Goal: Task Accomplishment & Management: Contribute content

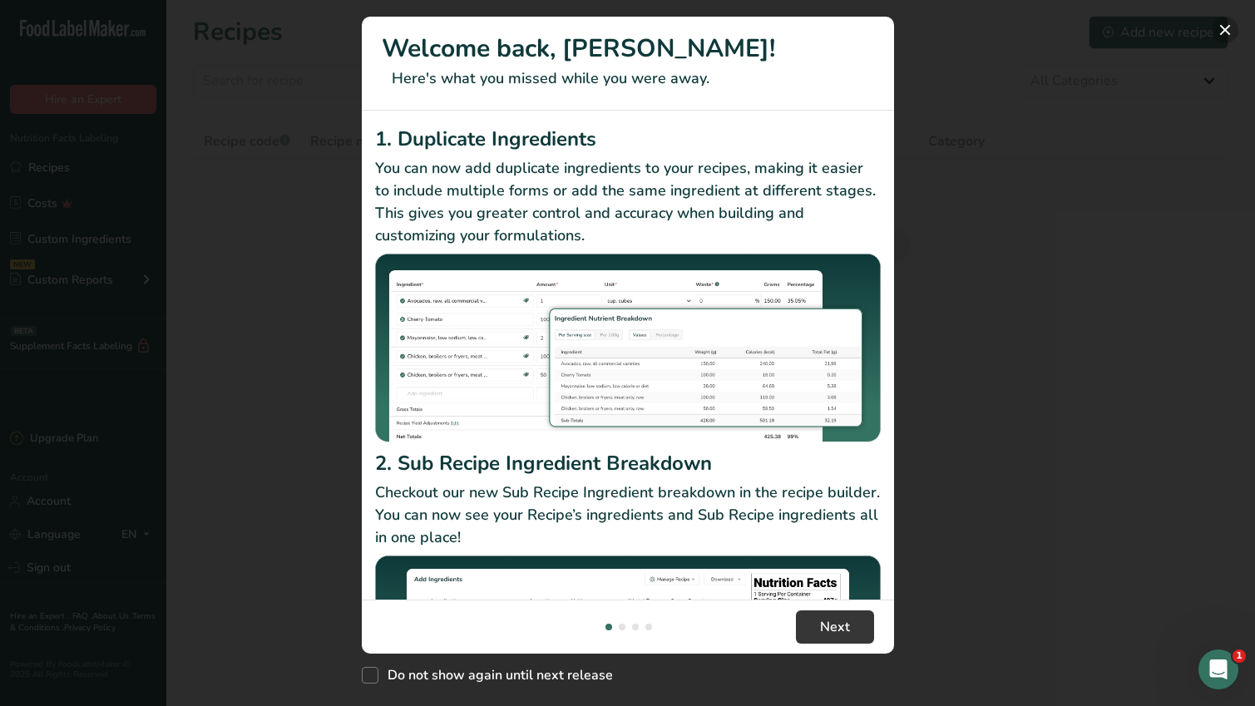
click at [1223, 29] on button "New Features" at bounding box center [1225, 30] width 27 height 27
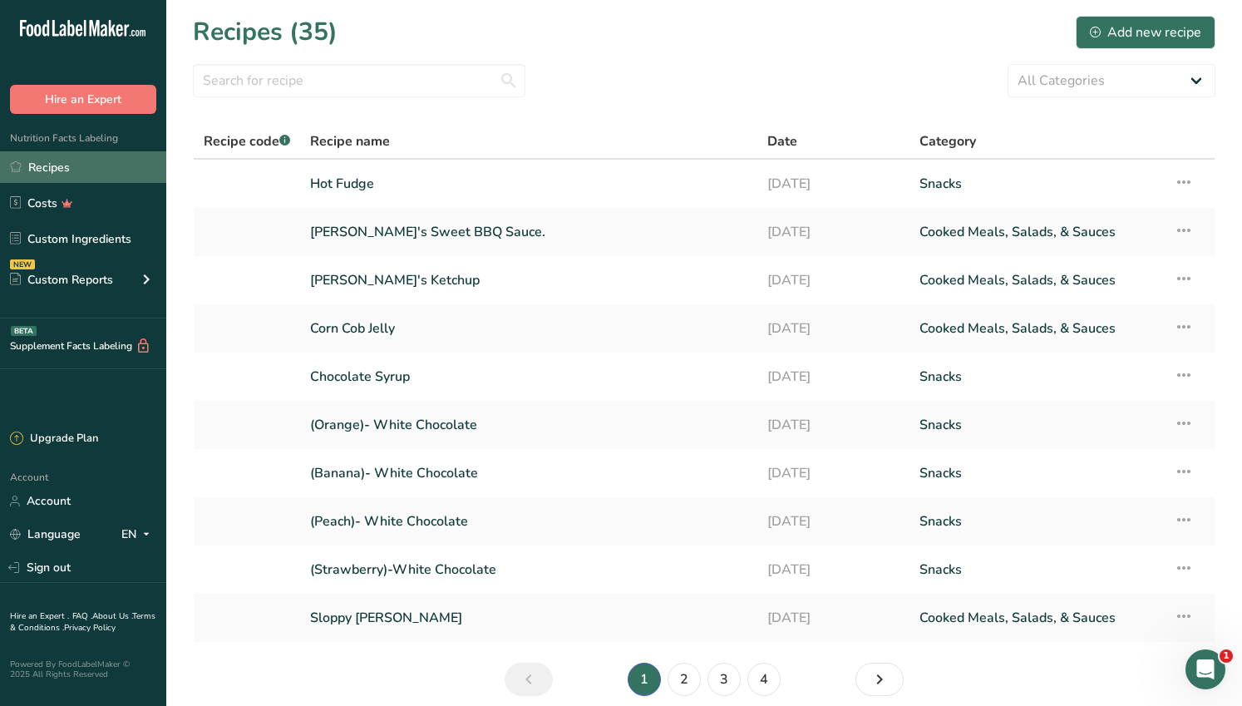
click at [61, 167] on link "Recipes" at bounding box center [83, 167] width 166 height 32
click at [1159, 31] on div "Add new recipe" at bounding box center [1145, 32] width 111 height 20
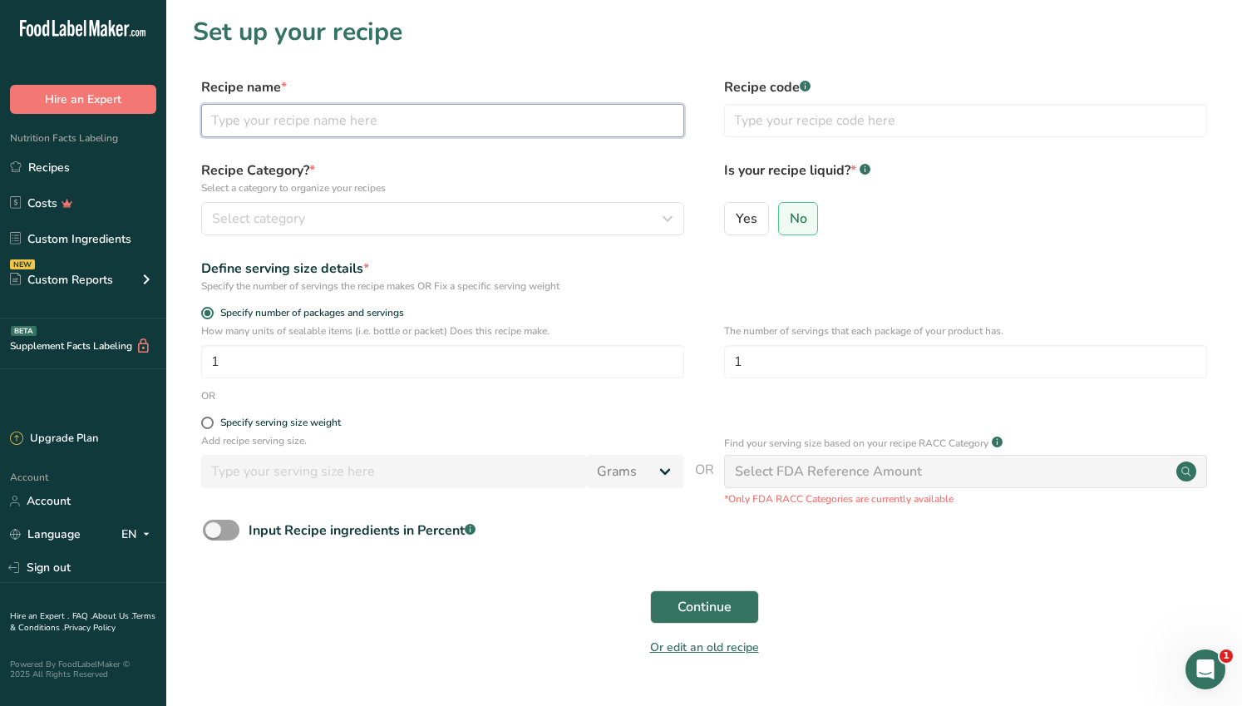
click at [374, 119] on input "text" at bounding box center [442, 120] width 483 height 33
click at [246, 121] on input "text" at bounding box center [442, 120] width 483 height 33
type input "Strawberry Syrup"
click at [648, 224] on div "Select category" at bounding box center [438, 219] width 452 height 20
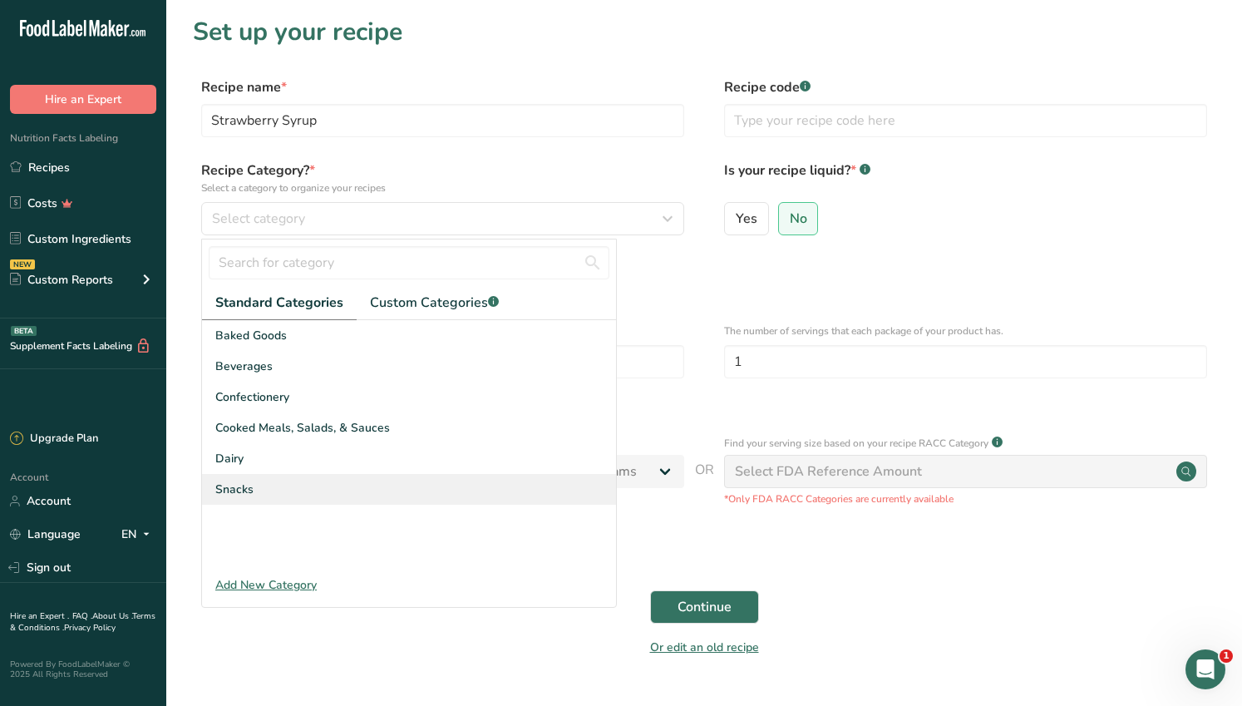
click at [262, 490] on div "Snacks" at bounding box center [409, 489] width 414 height 31
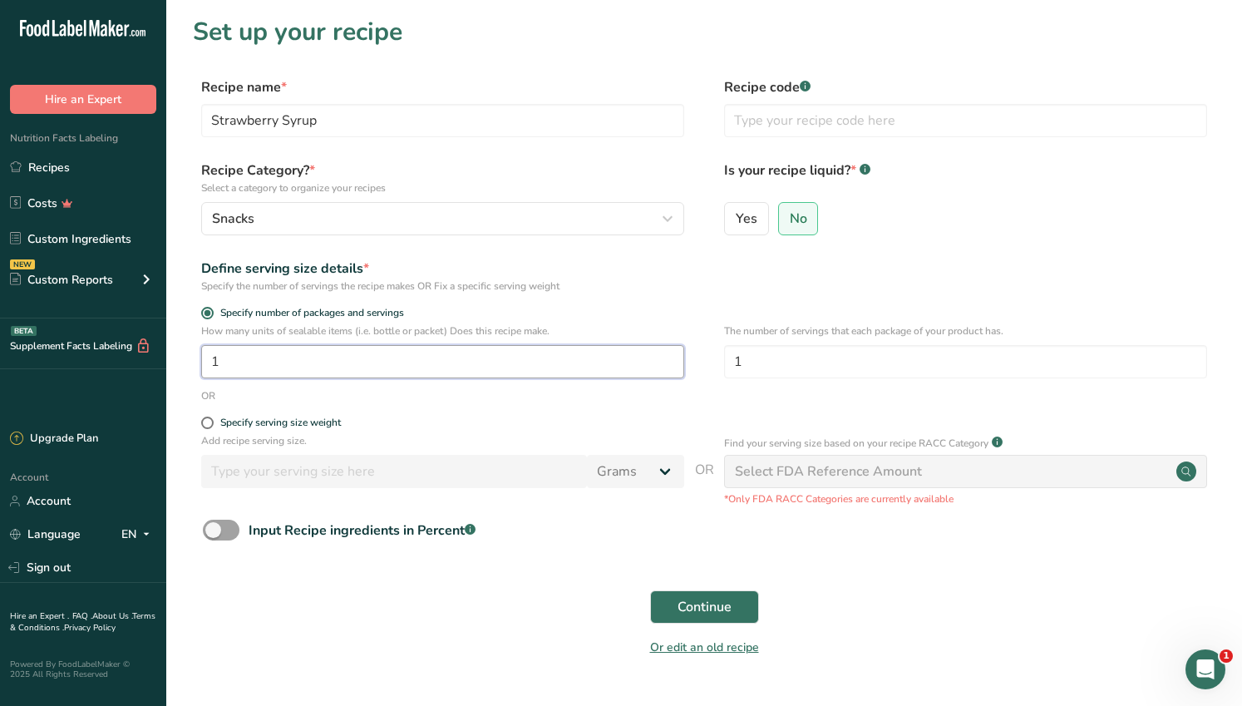
click at [387, 369] on input "1" at bounding box center [442, 361] width 483 height 33
click at [774, 358] on input "1" at bounding box center [965, 361] width 483 height 33
type input "16"
click at [1109, 474] on div "Select FDA Reference Amount" at bounding box center [965, 471] width 483 height 33
click at [1074, 477] on div "Select FDA Reference Amount" at bounding box center [965, 471] width 483 height 33
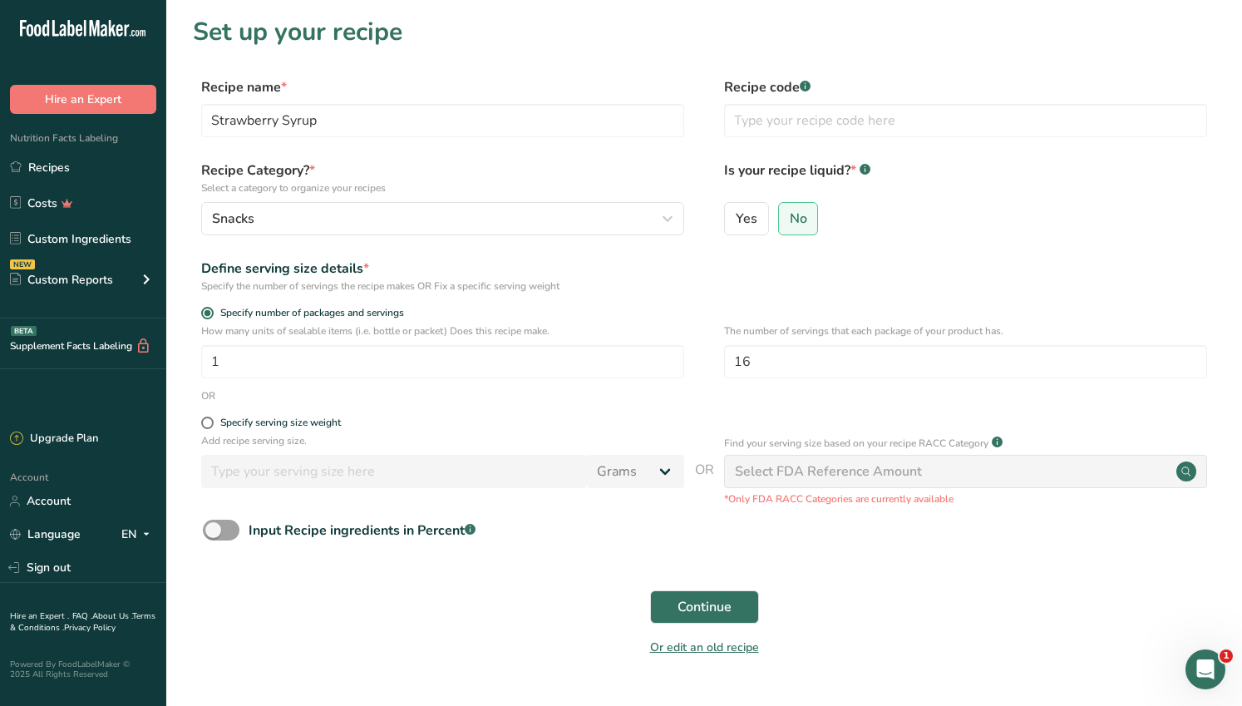
click at [1074, 477] on div "Select FDA Reference Amount" at bounding box center [965, 471] width 483 height 33
click at [713, 609] on span "Continue" at bounding box center [705, 607] width 54 height 20
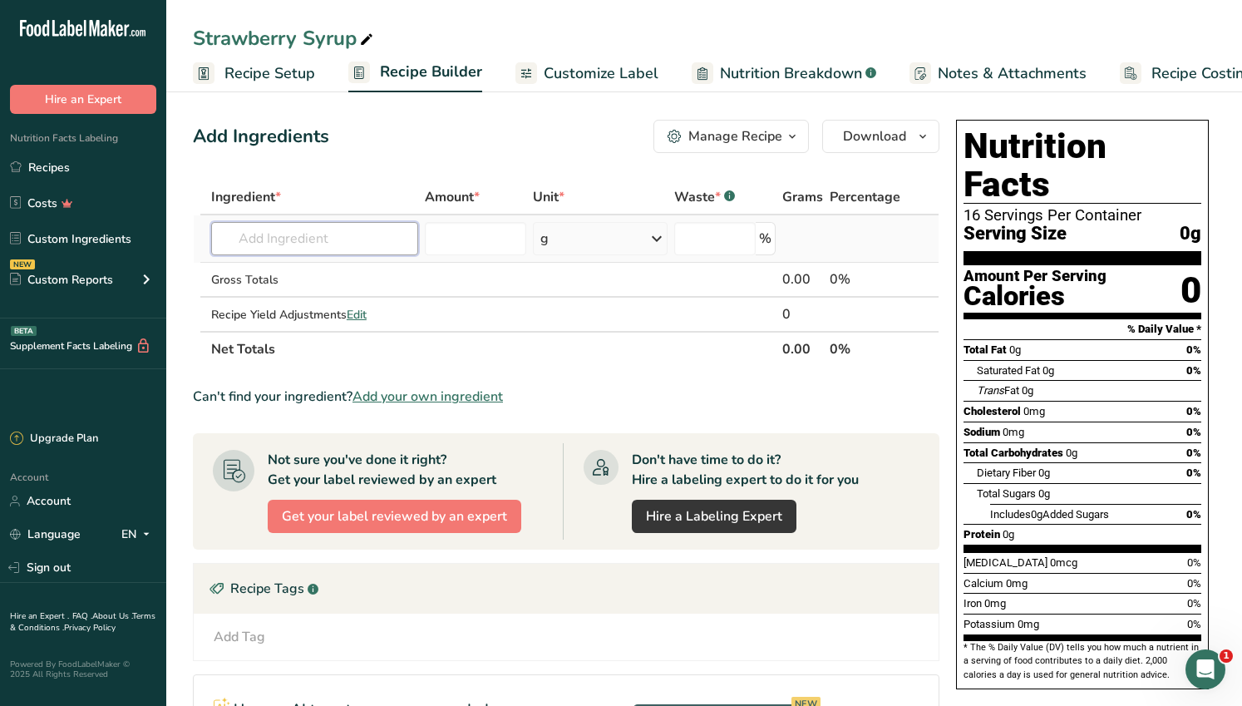
click at [341, 241] on input "text" at bounding box center [314, 238] width 207 height 33
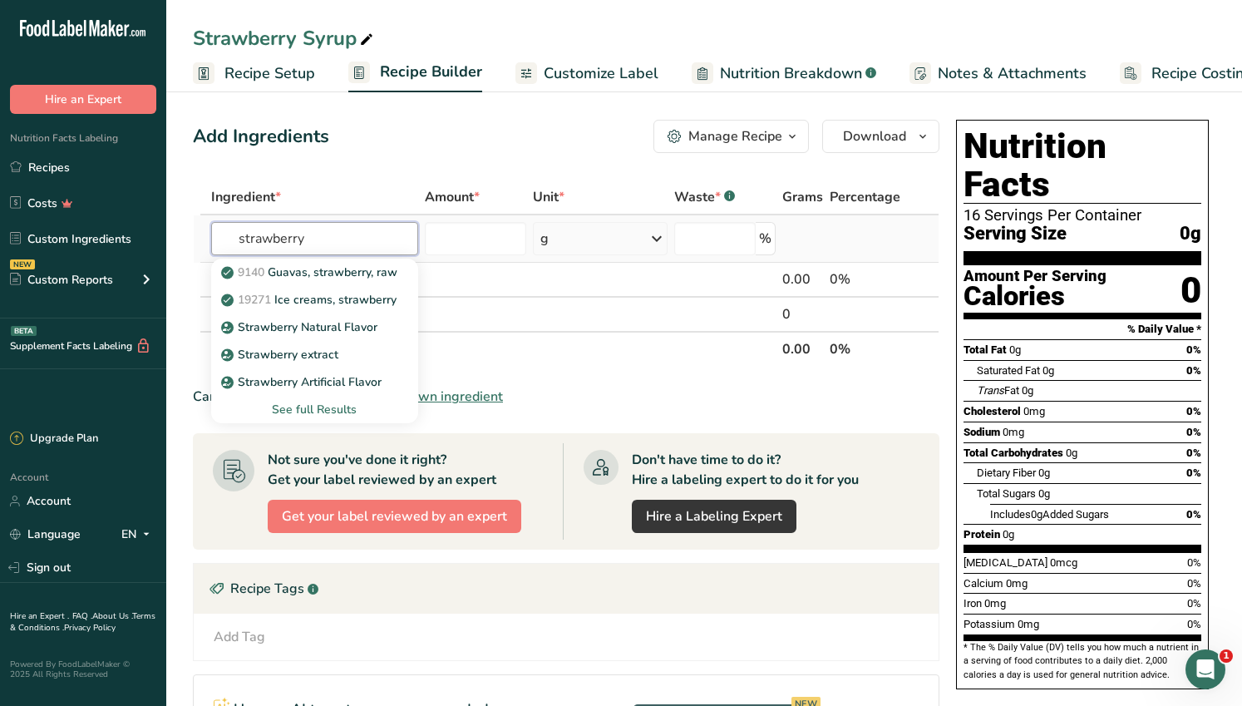
type input "strawberry"
click at [336, 412] on div "See full Results" at bounding box center [315, 409] width 180 height 17
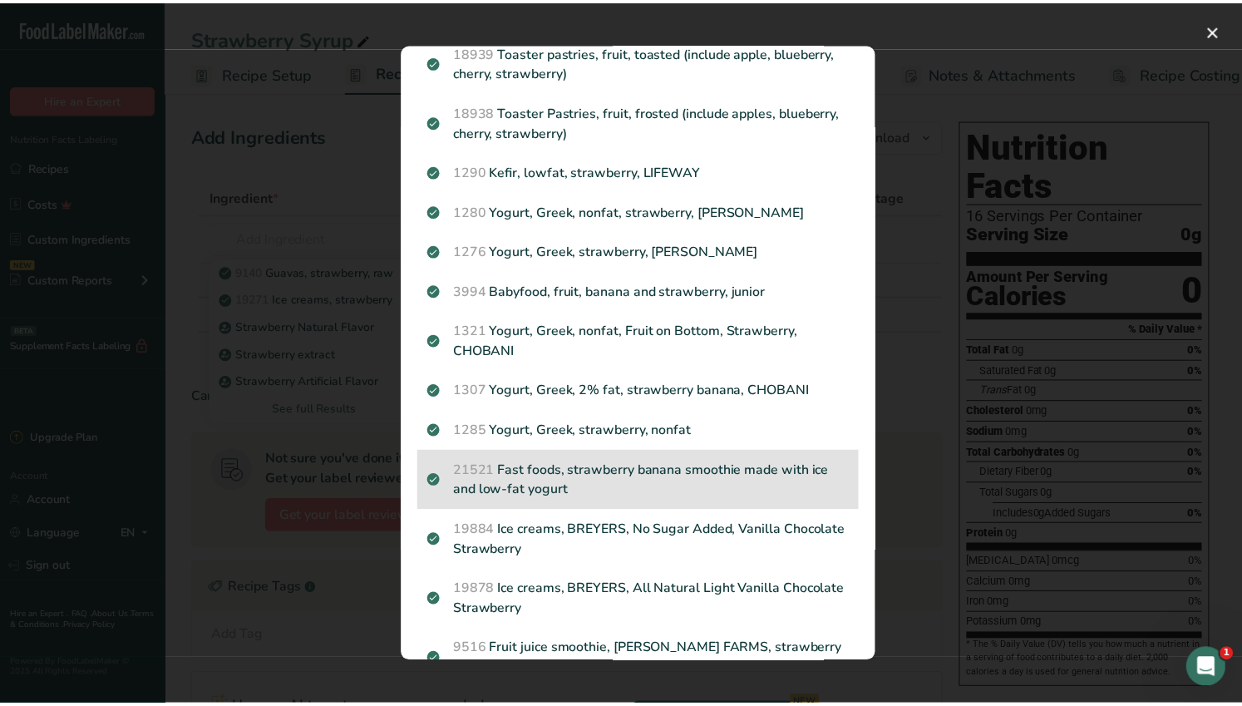
scroll to position [1722, 0]
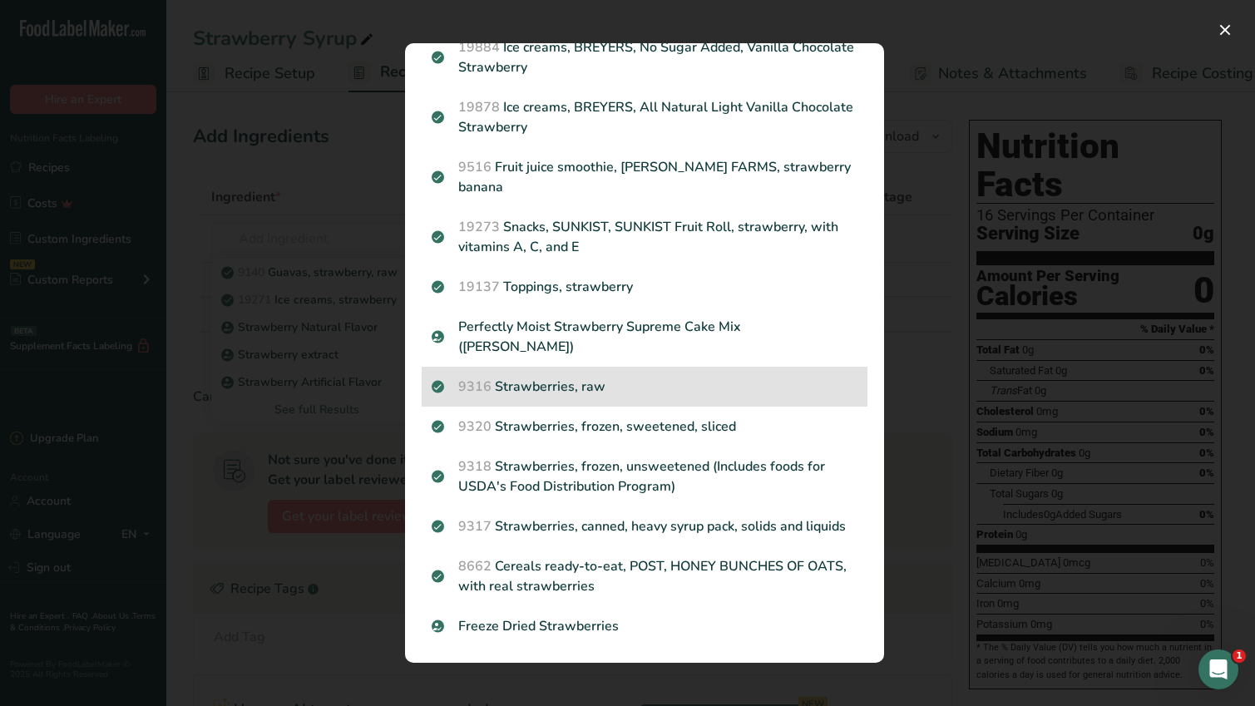
click at [563, 377] on p "9316 Strawberries, raw" at bounding box center [645, 387] width 426 height 20
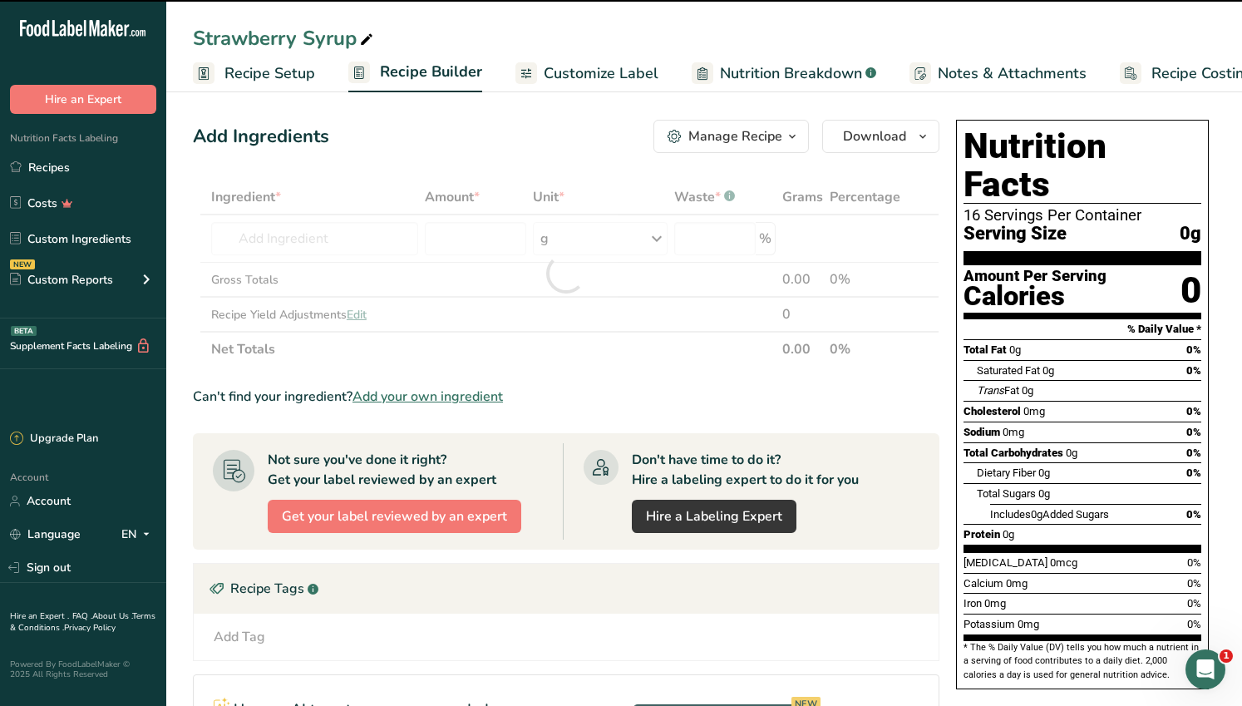
type input "0"
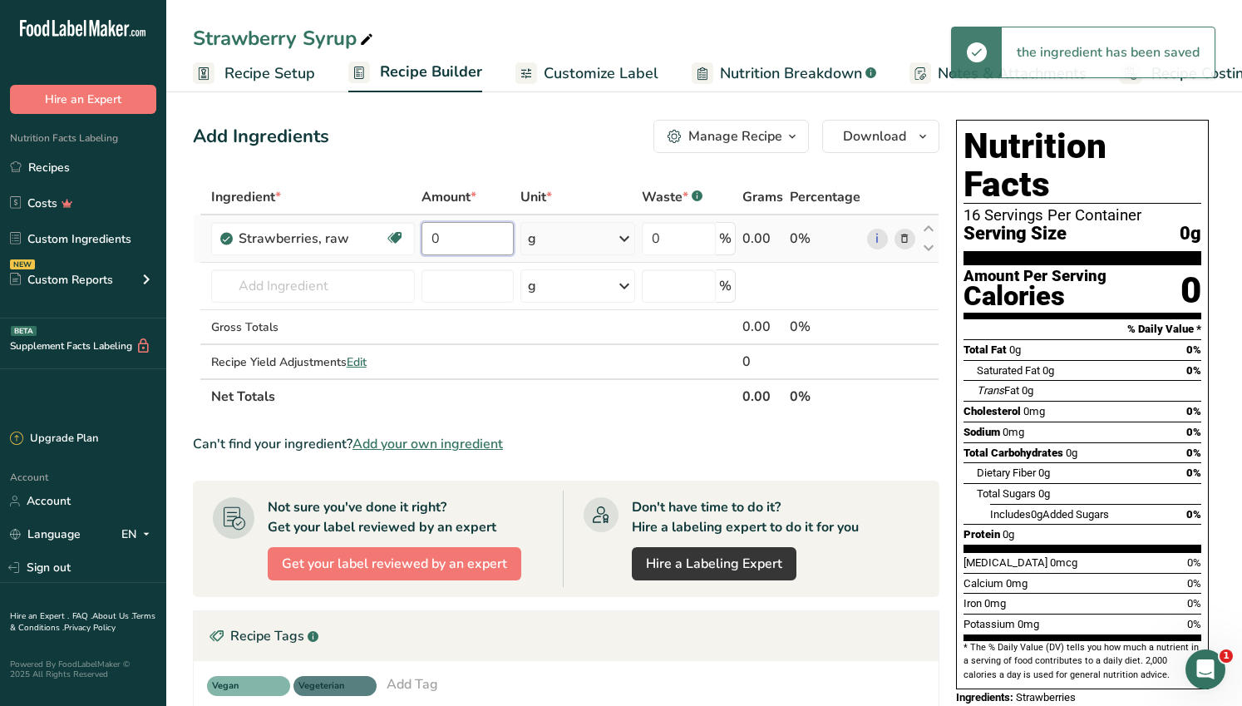
click at [479, 246] on input "0" at bounding box center [468, 238] width 92 height 33
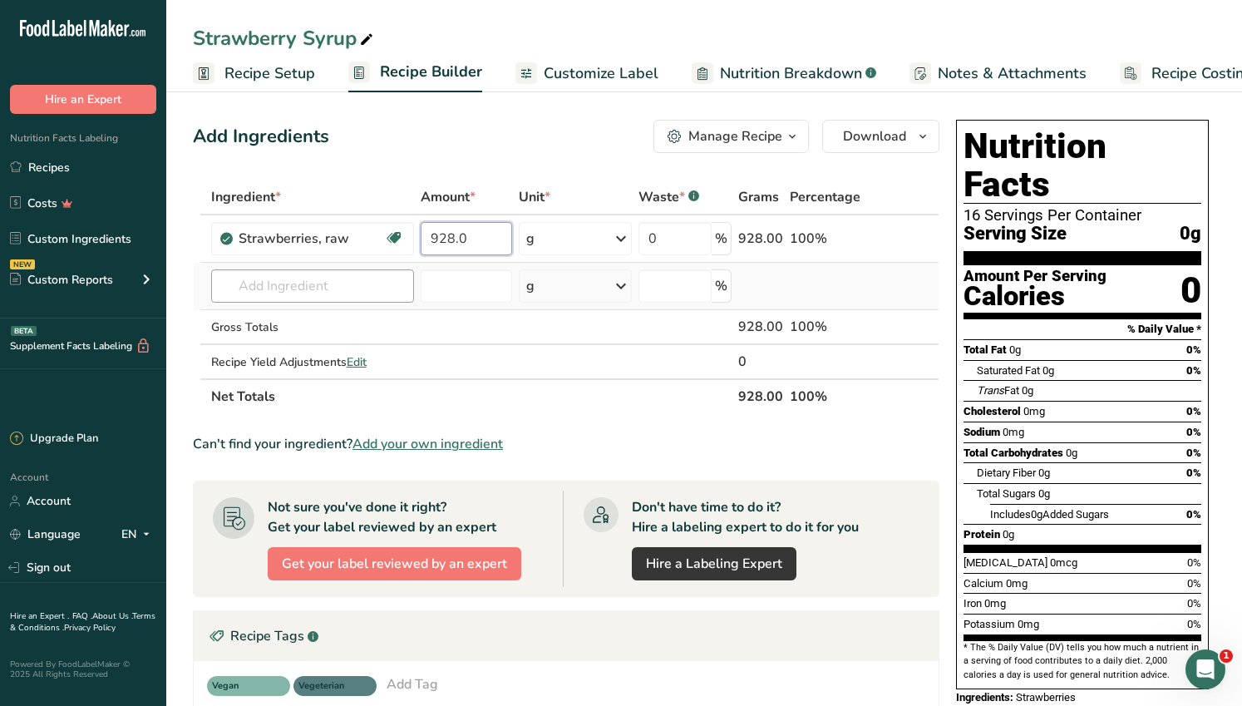
type input "928.0"
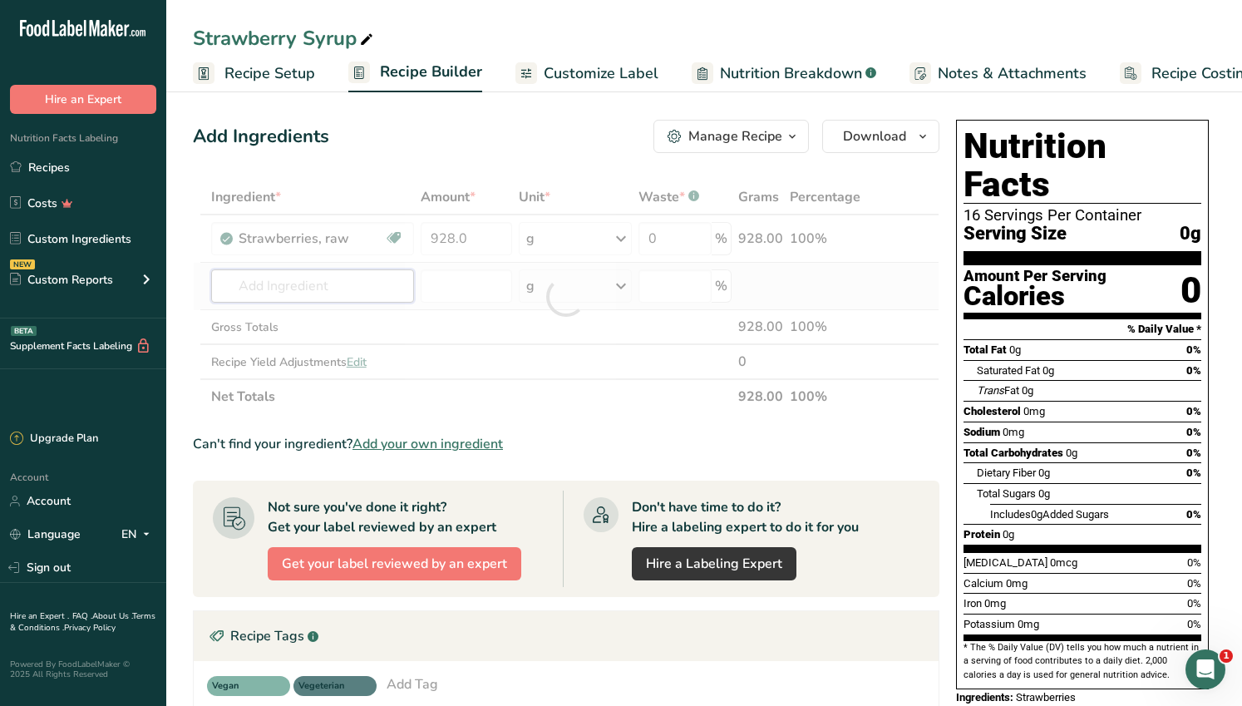
click at [272, 288] on div "Ingredient * Amount * Unit * Waste * .a-a{fill:#347362;}.b-a{fill:#fff;} Grams …" at bounding box center [566, 297] width 747 height 235
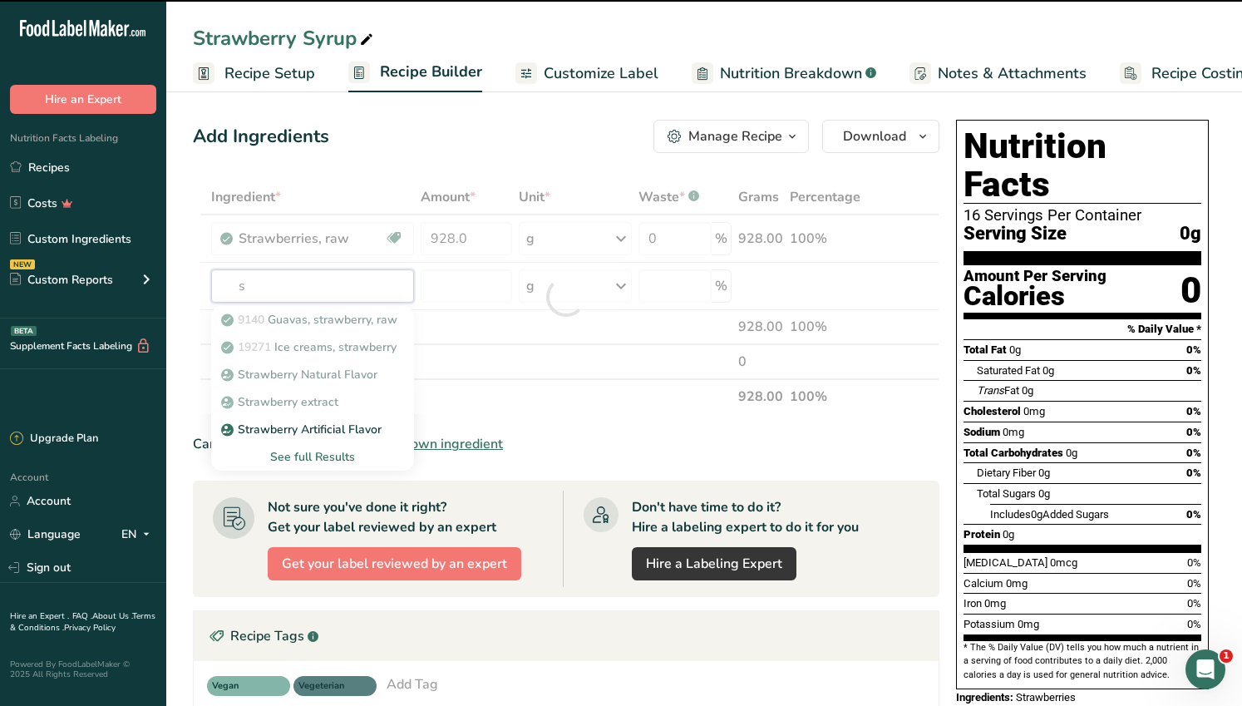
type input "su"
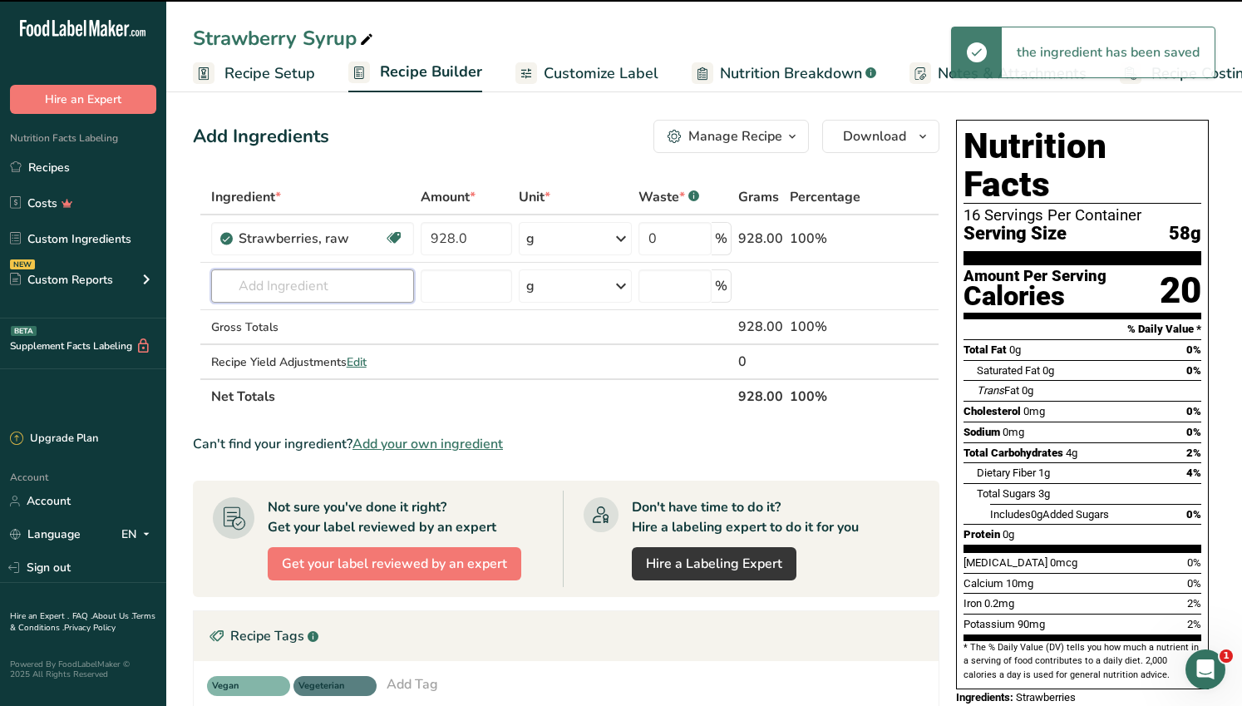
type input "g"
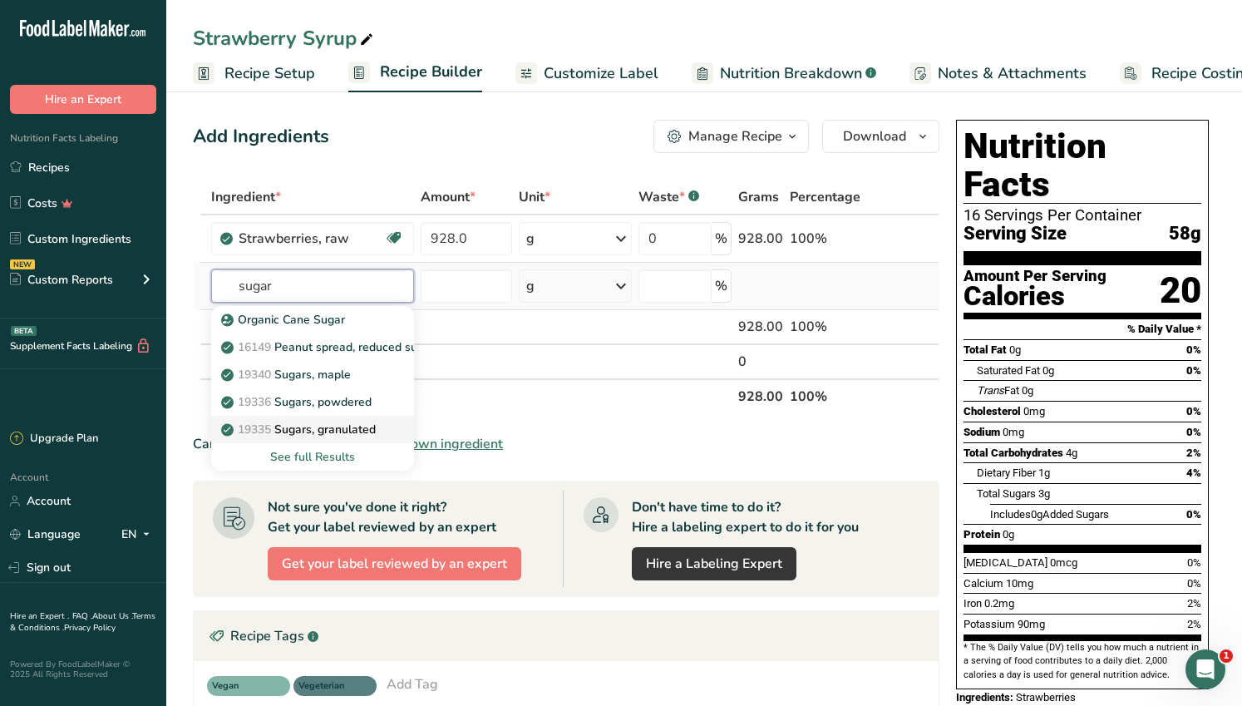
type input "sugar"
click at [322, 432] on p "19335 Sugars, granulated" at bounding box center [300, 429] width 151 height 17
type input "Sugars, granulated"
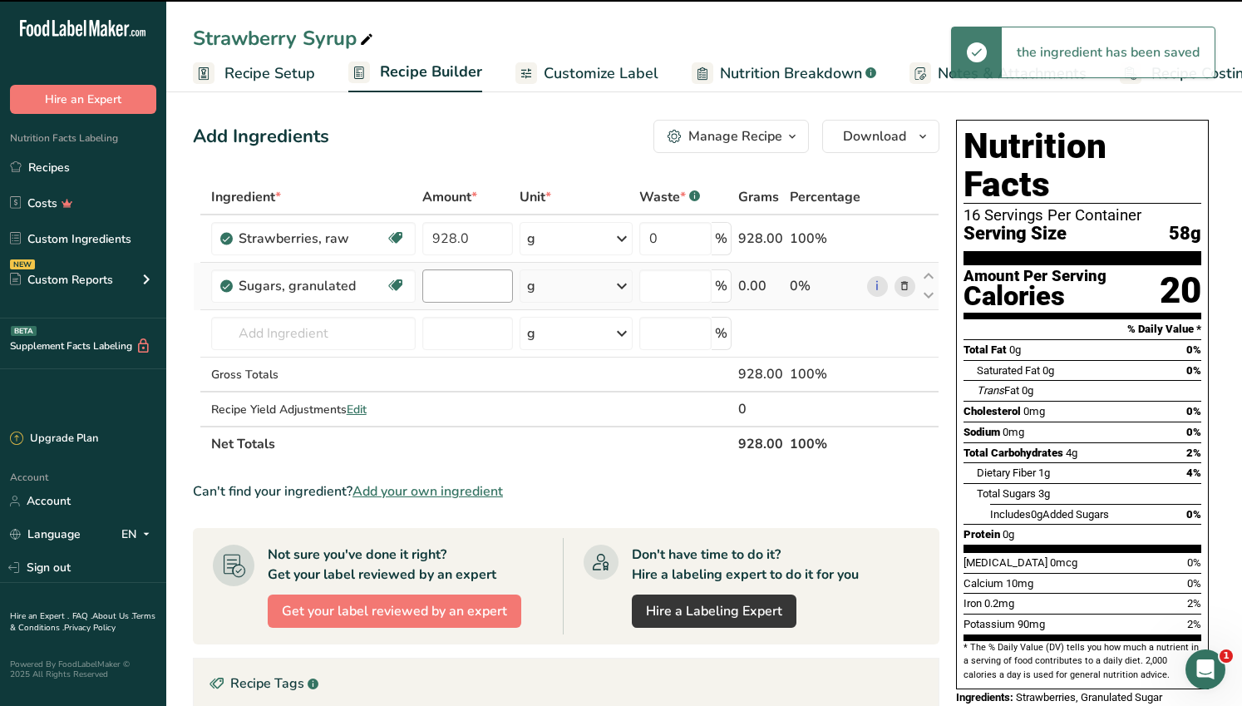
type input "0"
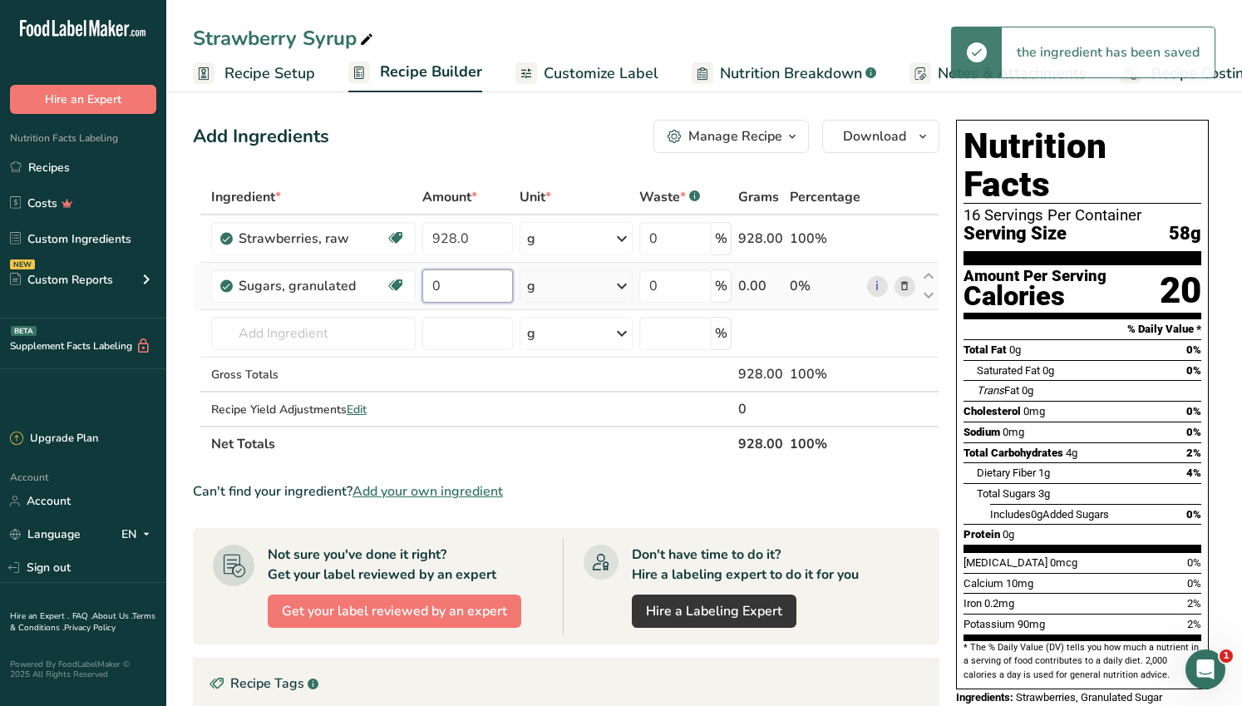
click at [449, 287] on input "0" at bounding box center [467, 285] width 91 height 33
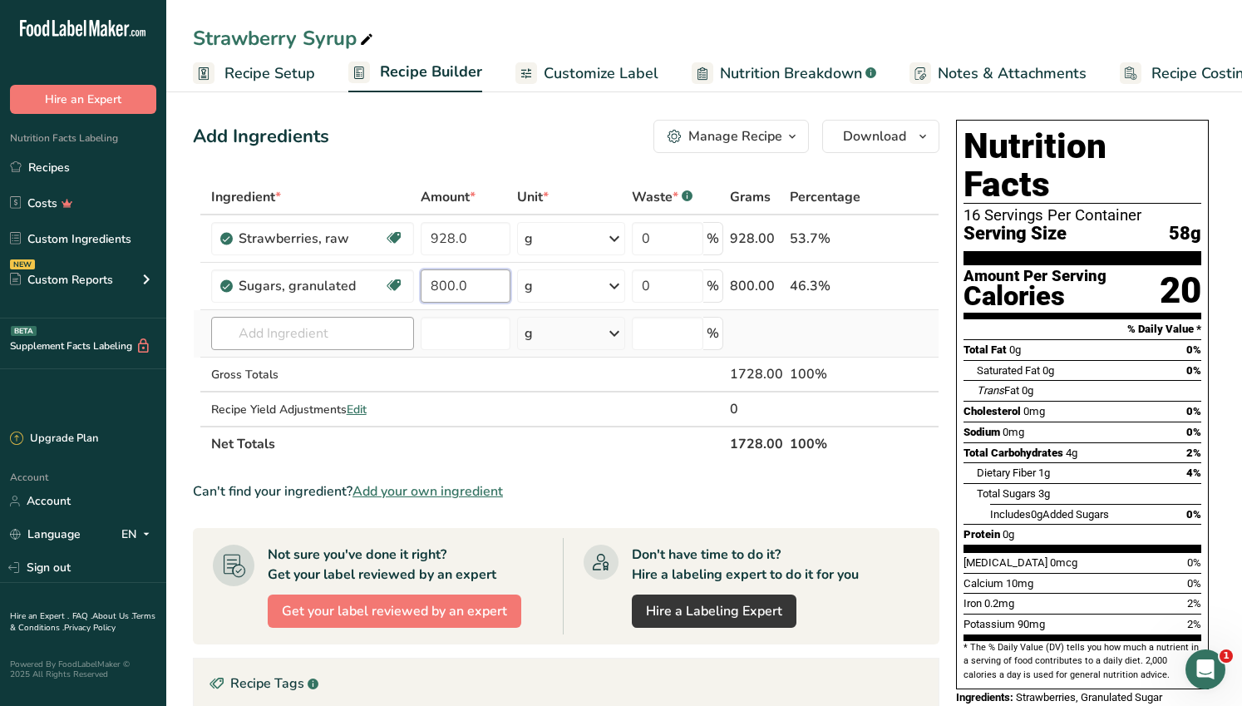
type input "800.0"
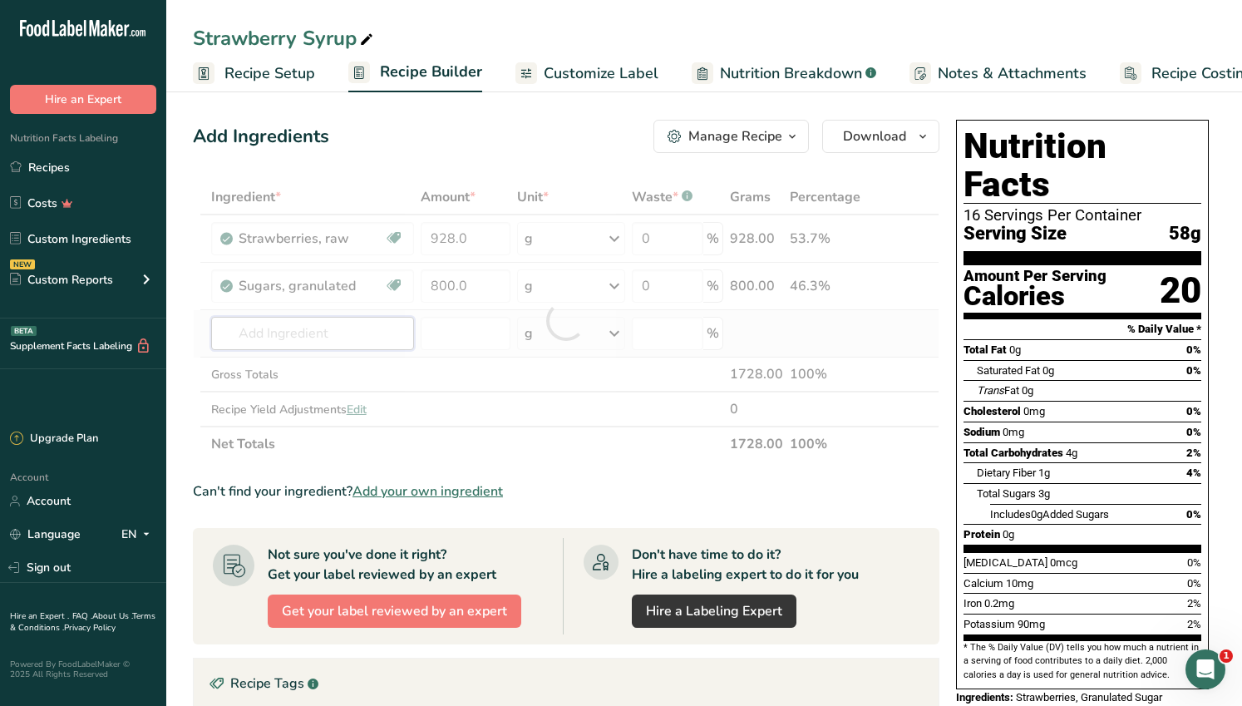
click at [290, 334] on div "Ingredient * Amount * Unit * Waste * .a-a{fill:#347362;}.b-a{fill:#fff;} Grams …" at bounding box center [566, 321] width 747 height 282
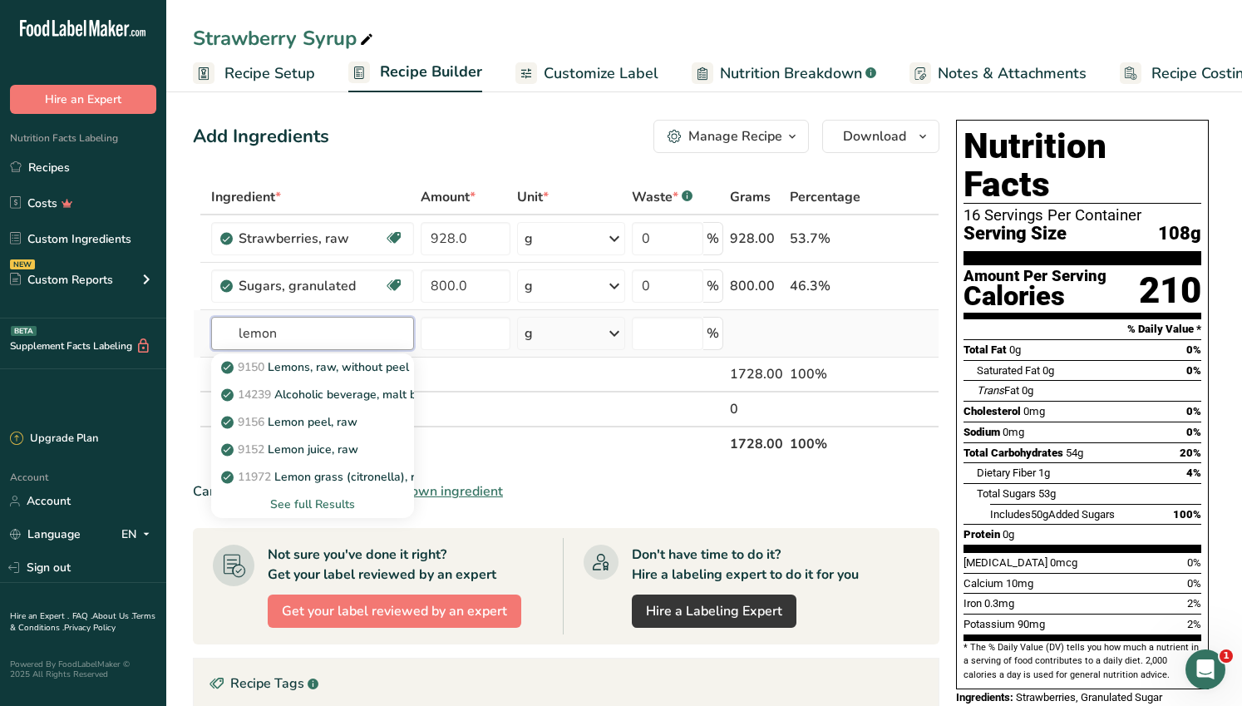
type input "lemon"
click at [332, 505] on div "See full Results" at bounding box center [313, 504] width 177 height 17
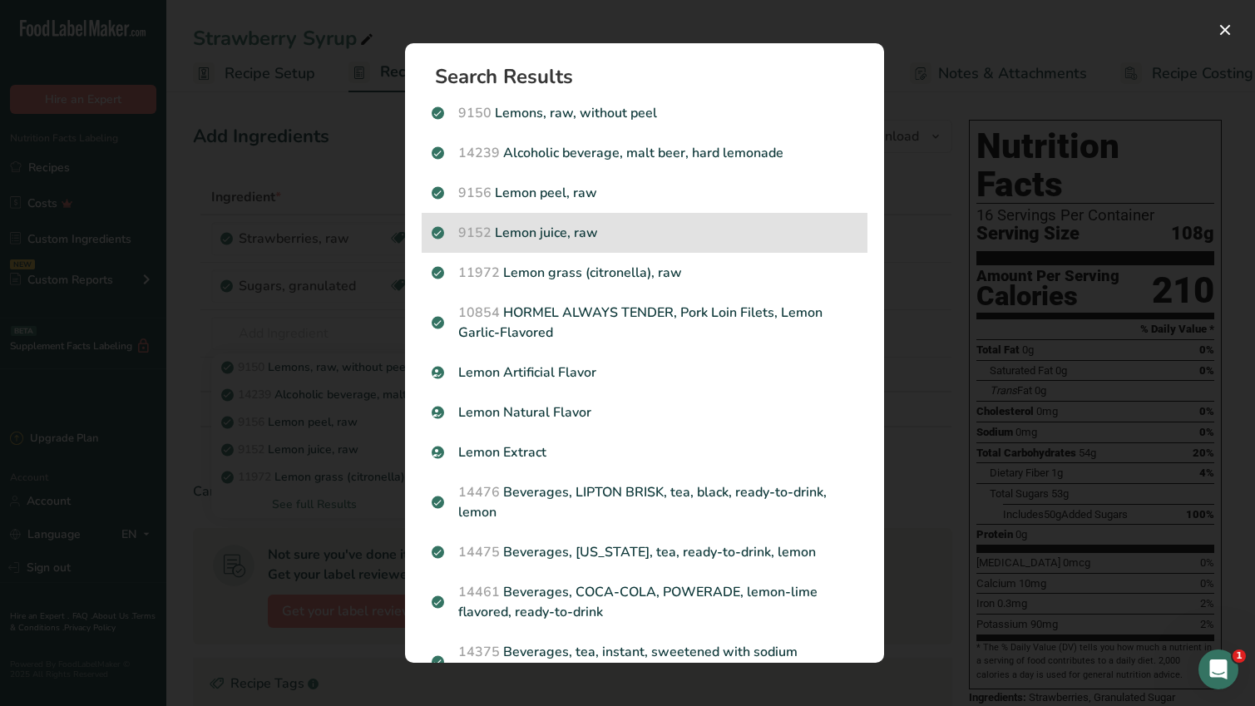
click at [615, 235] on p "9152 Lemon juice, raw" at bounding box center [645, 233] width 426 height 20
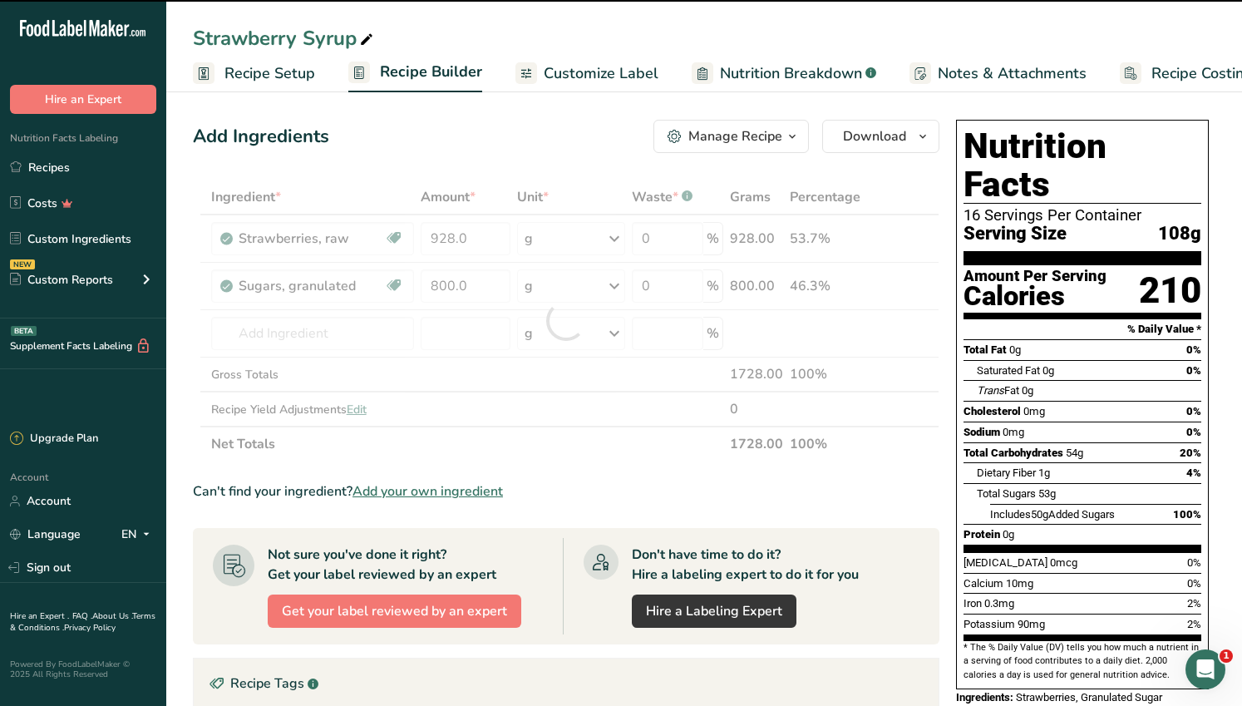
type input "0"
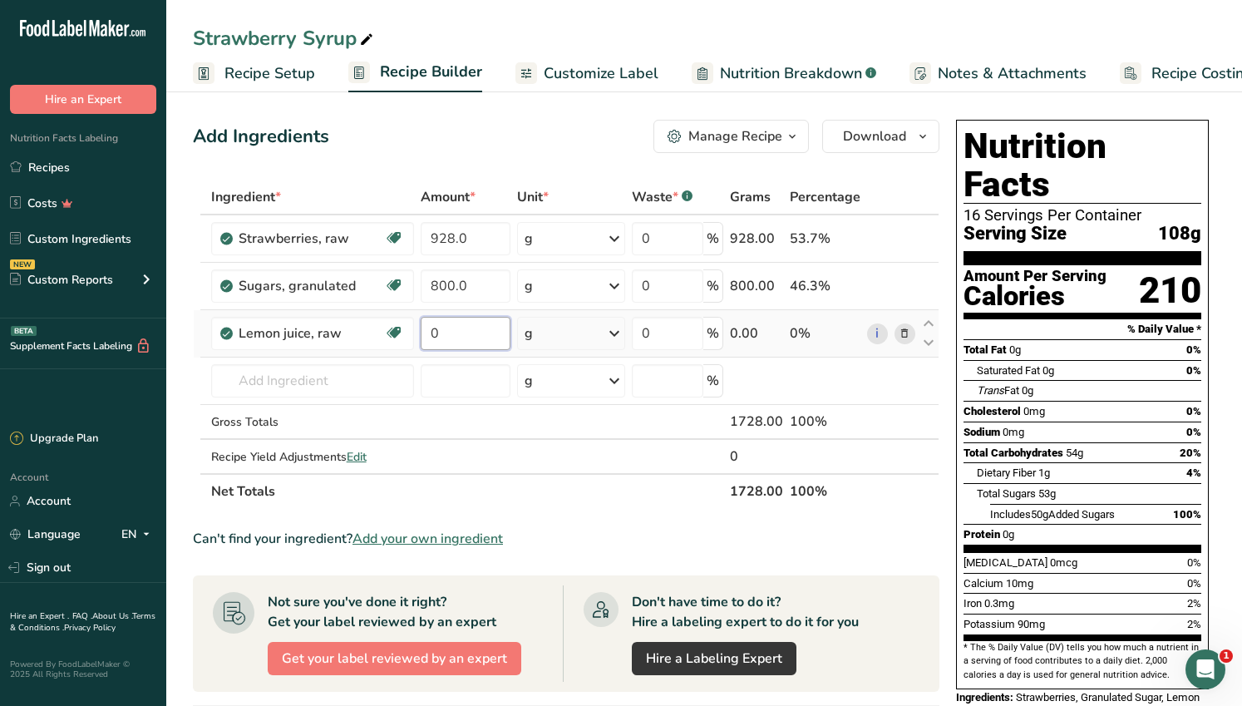
click at [454, 334] on input "0" at bounding box center [465, 333] width 89 height 33
type input "15.0"
click at [301, 382] on div "Ingredient * Amount * Unit * Waste * .a-a{fill:#347362;}.b-a{fill:#fff;} Grams …" at bounding box center [566, 344] width 747 height 329
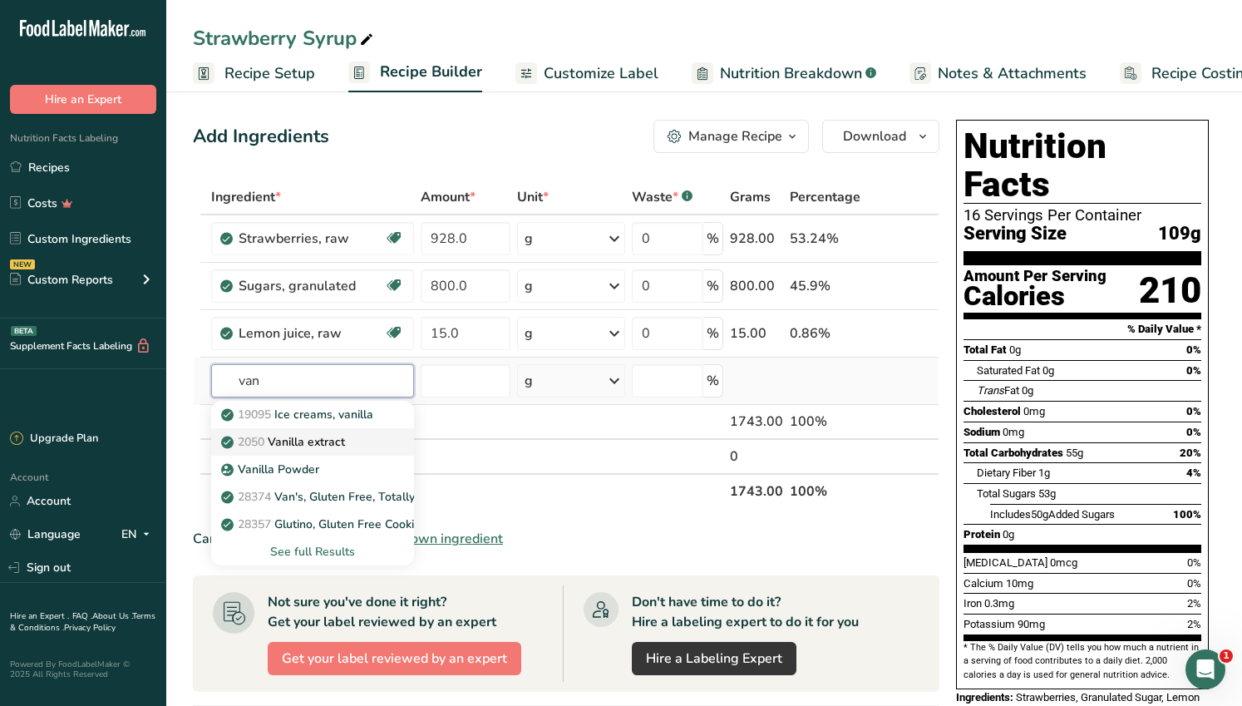
type input "van"
click at [307, 438] on p "2050 Vanilla extract" at bounding box center [285, 441] width 121 height 17
type input "Vanilla extract"
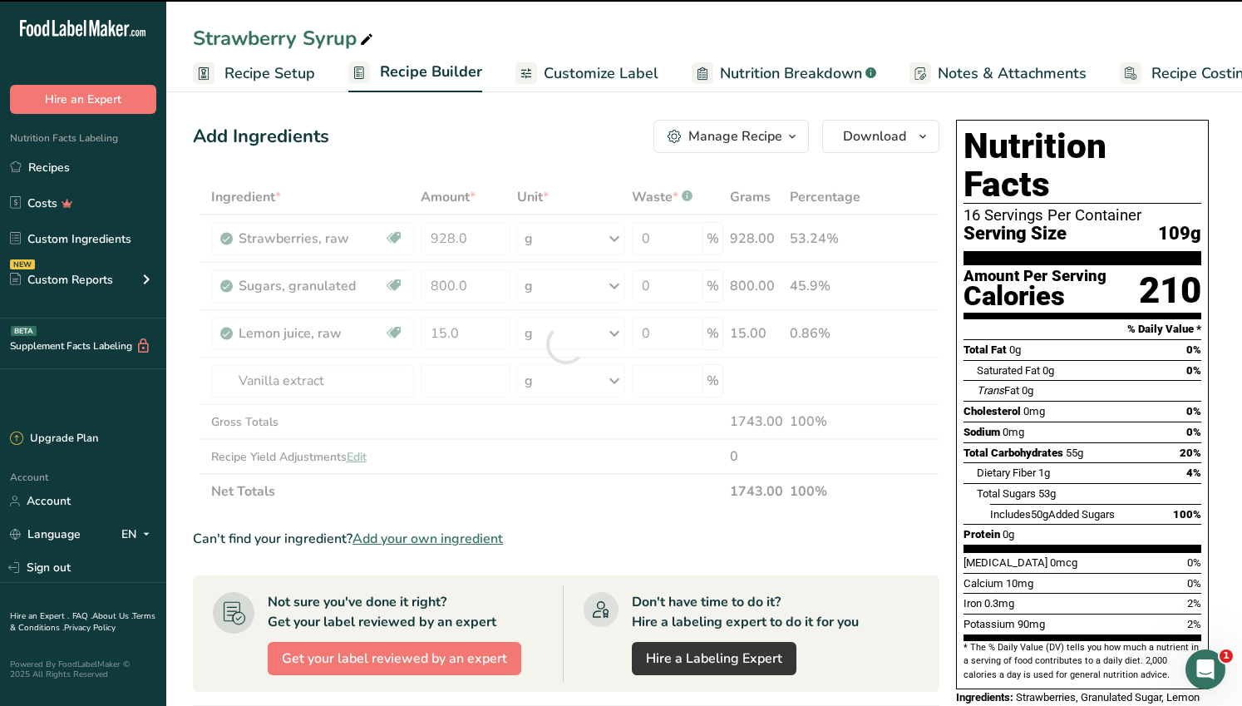
type input "0"
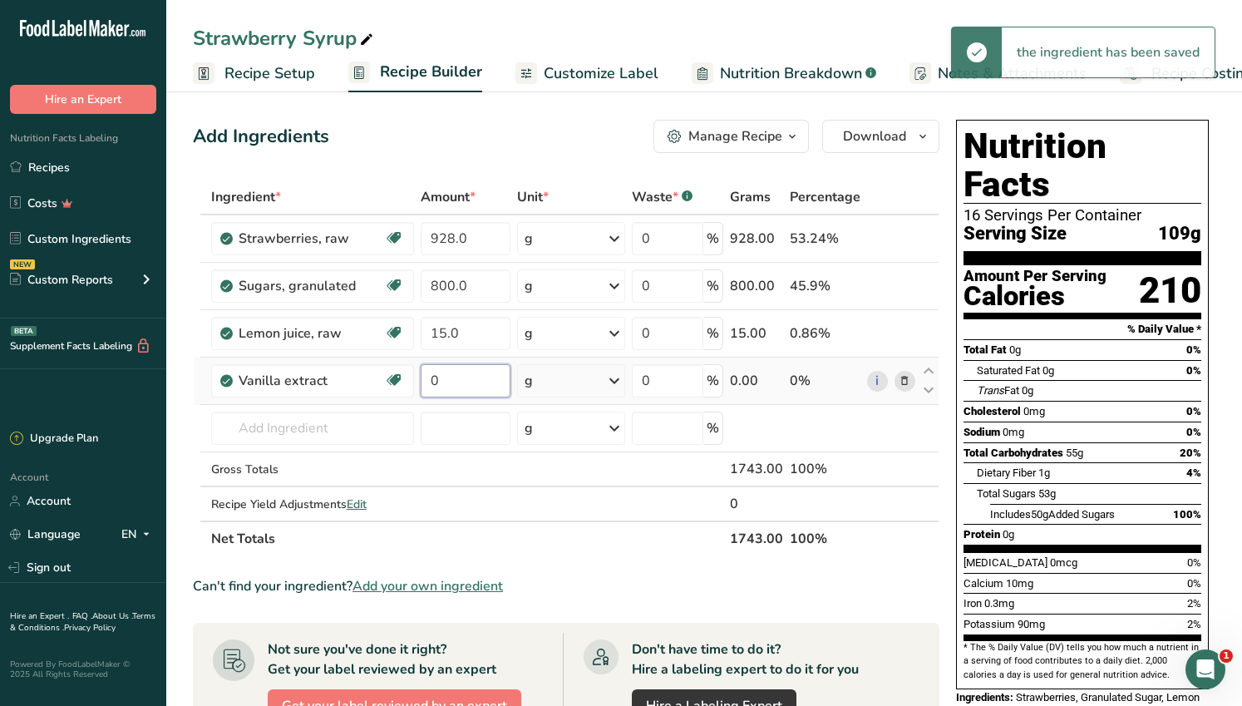
click at [448, 383] on input "0" at bounding box center [465, 380] width 89 height 33
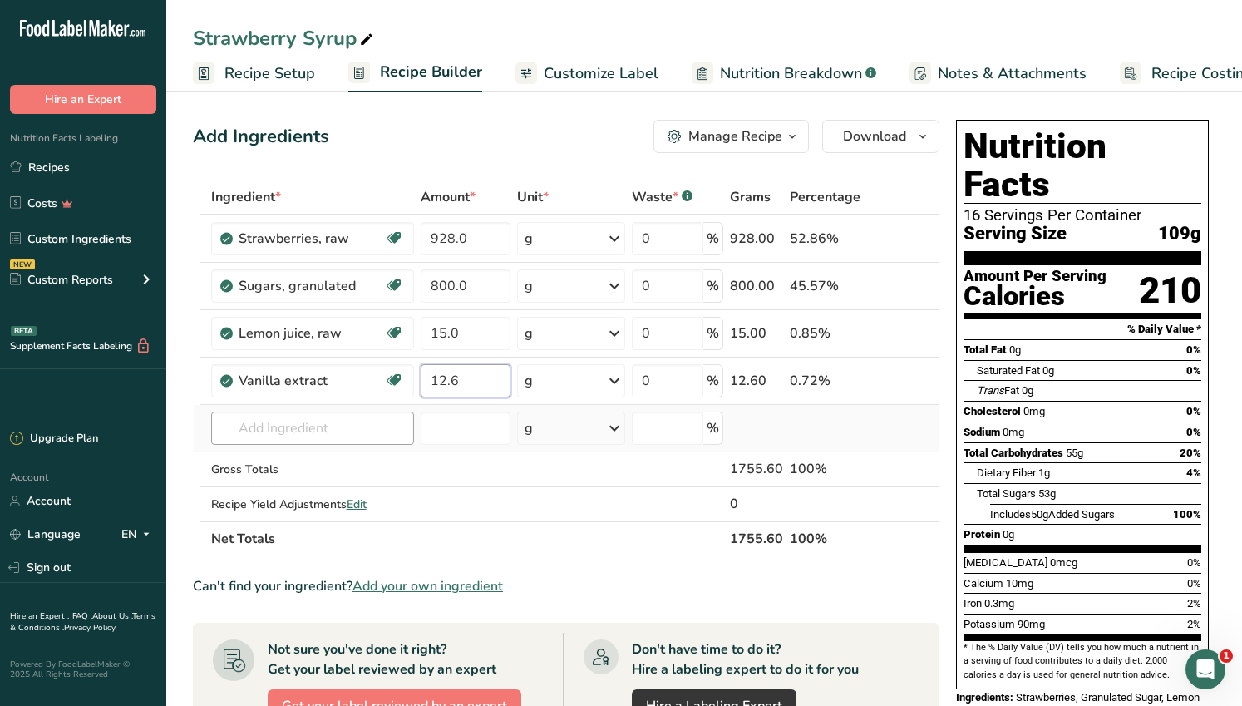
type input "12.6"
click at [393, 424] on div "Ingredient * Amount * Unit * Waste * .a-a{fill:#347362;}.b-a{fill:#fff;} Grams …" at bounding box center [566, 368] width 747 height 377
click at [922, 133] on icon "button" at bounding box center [922, 136] width 13 height 21
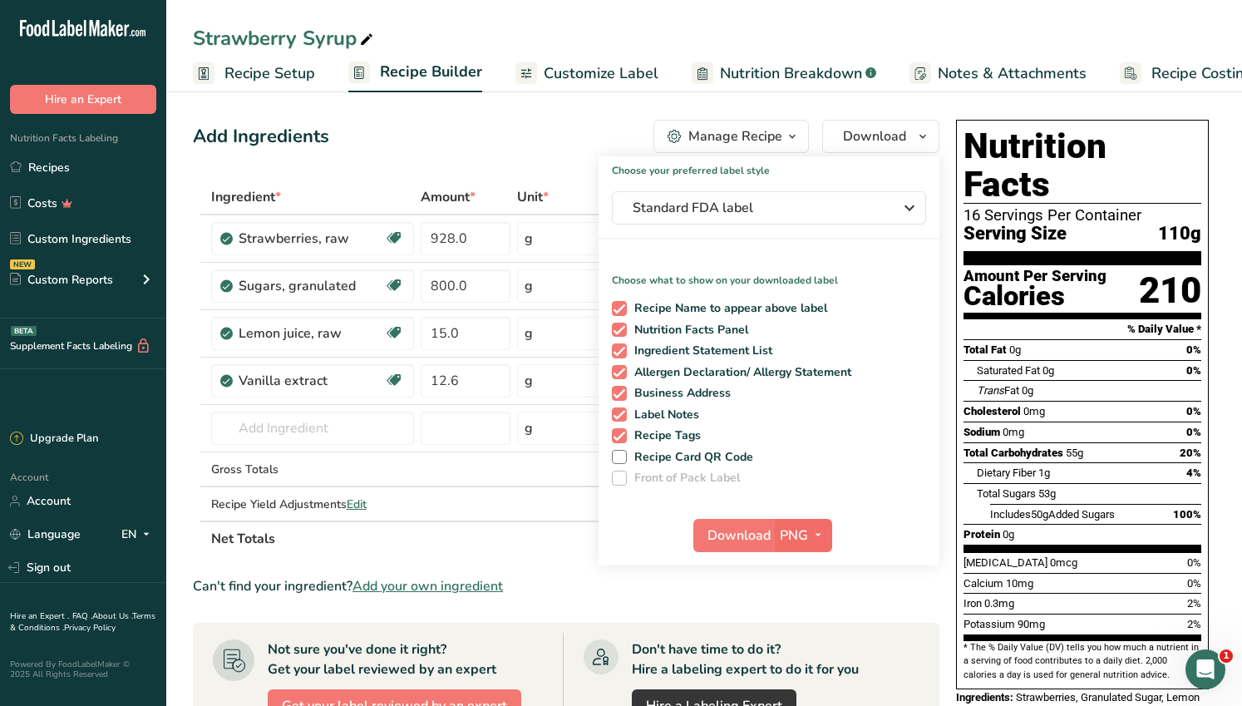
click at [792, 537] on span "PNG" at bounding box center [794, 536] width 28 height 20
click at [784, 535] on span "PNG" at bounding box center [794, 536] width 28 height 20
click at [781, 536] on span "PNG" at bounding box center [794, 536] width 28 height 20
click at [790, 567] on link "PNG" at bounding box center [805, 569] width 53 height 27
click at [735, 536] on span "Download" at bounding box center [739, 536] width 63 height 20
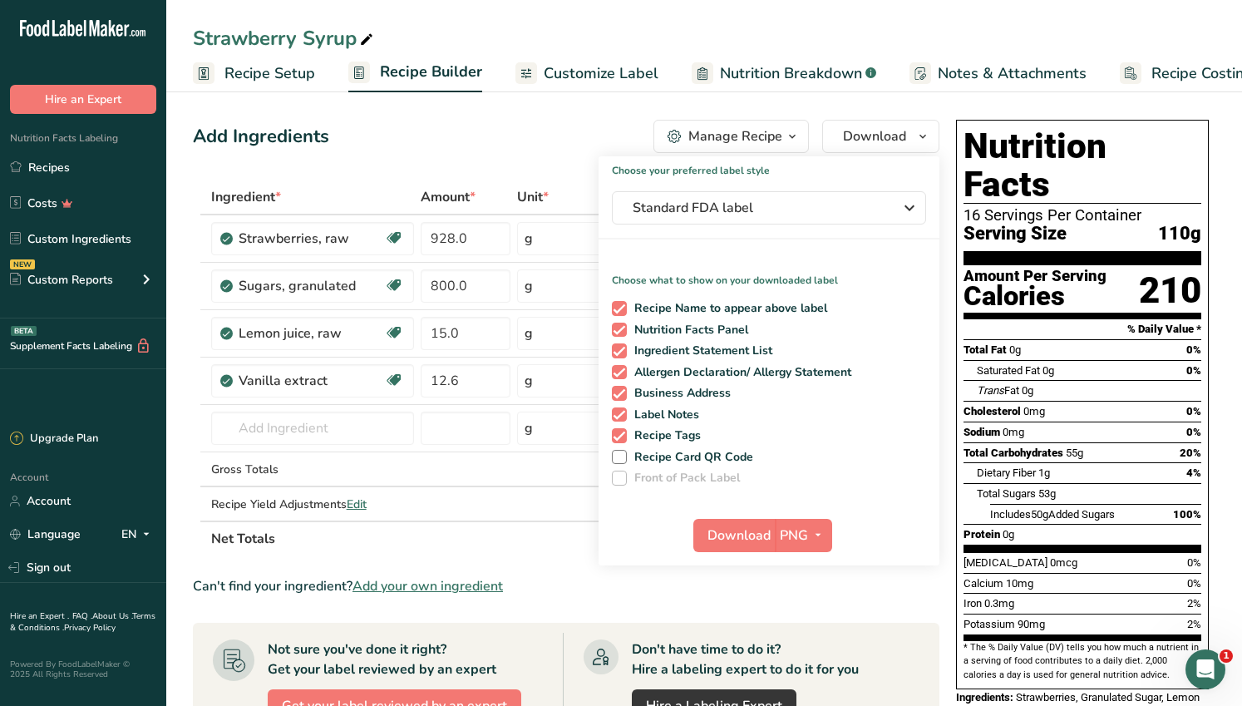
drag, startPoint x: 1128, startPoint y: 8, endPoint x: 1056, endPoint y: 7, distance: 72.4
click at [1056, 7] on div "Strawberry Syrup Recipe Setup Recipe Builder Customize Label Nutrition Breakdow…" at bounding box center [704, 46] width 1076 height 92
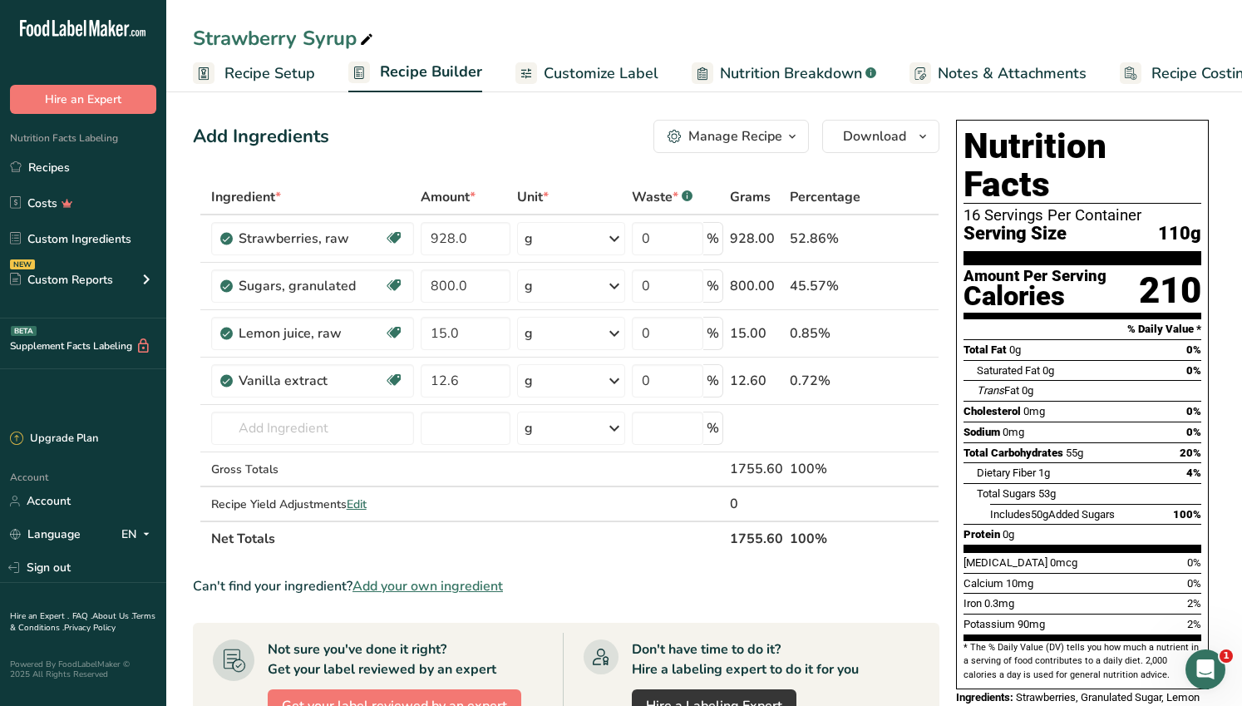
click at [587, 72] on span "Customize Label" at bounding box center [601, 73] width 115 height 22
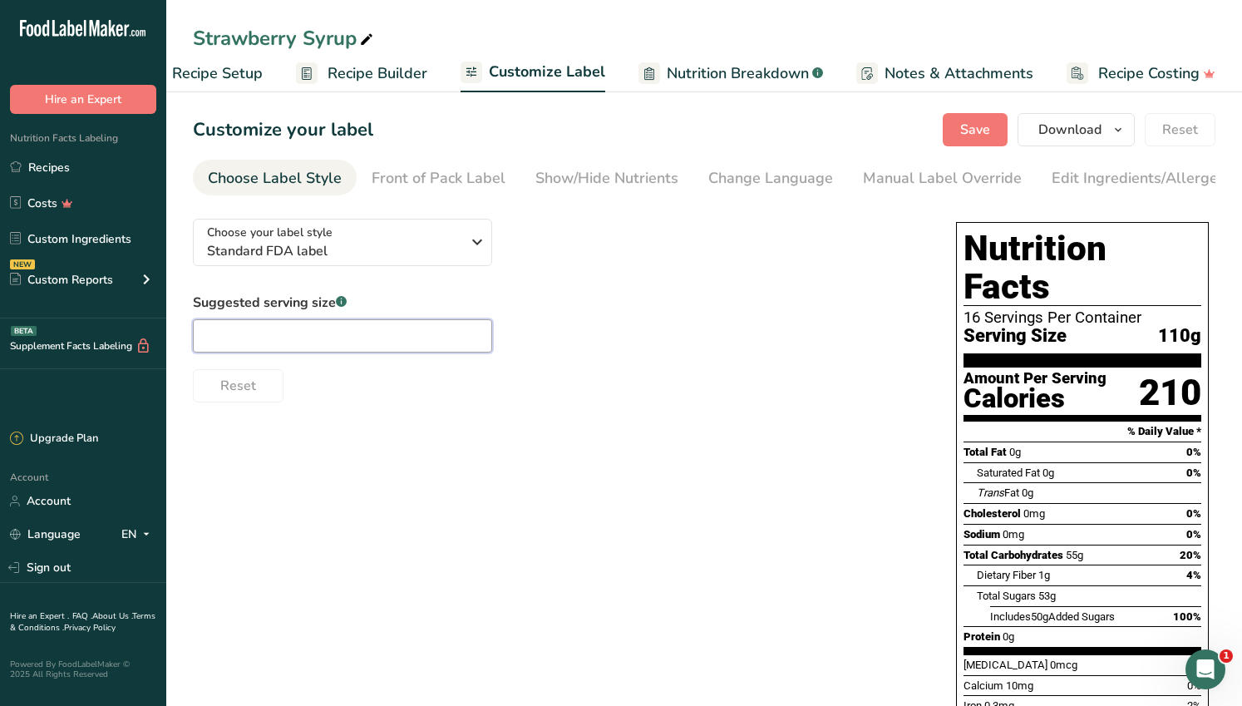
click at [258, 337] on input "text" at bounding box center [342, 335] width 299 height 33
type input "1/4 cup"
click at [468, 178] on div "Front of Pack Label" at bounding box center [439, 178] width 134 height 22
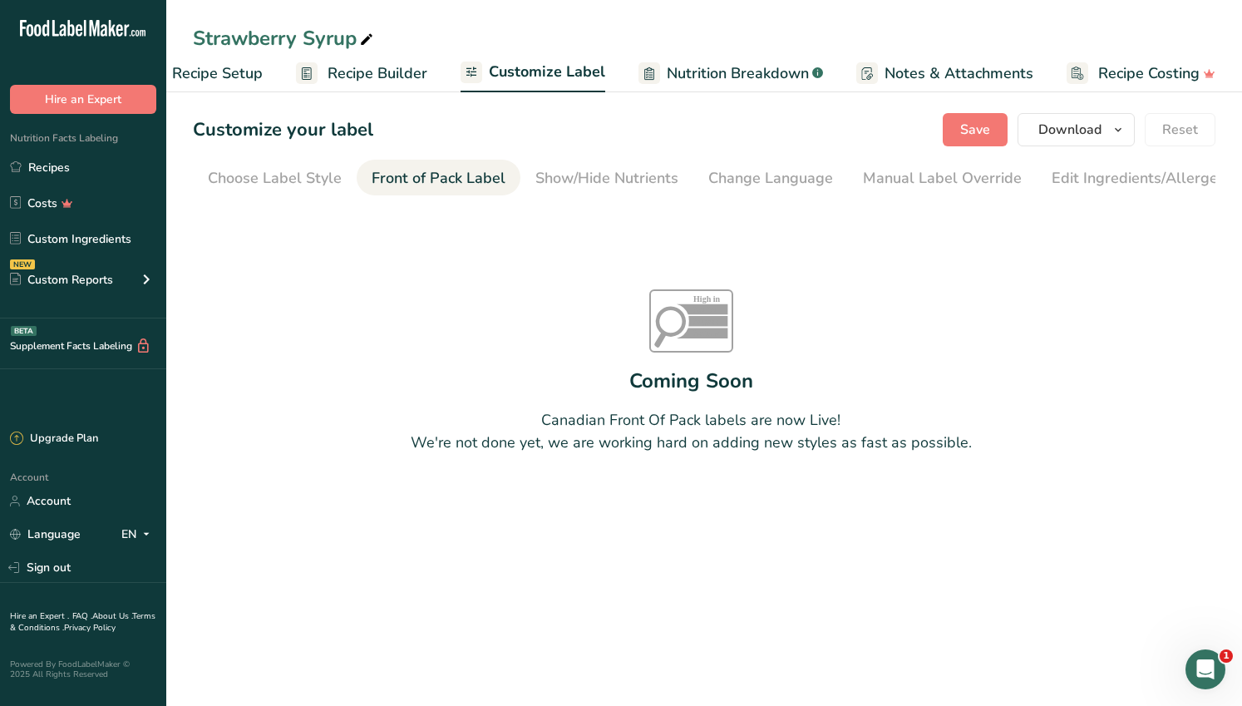
scroll to position [0, 161]
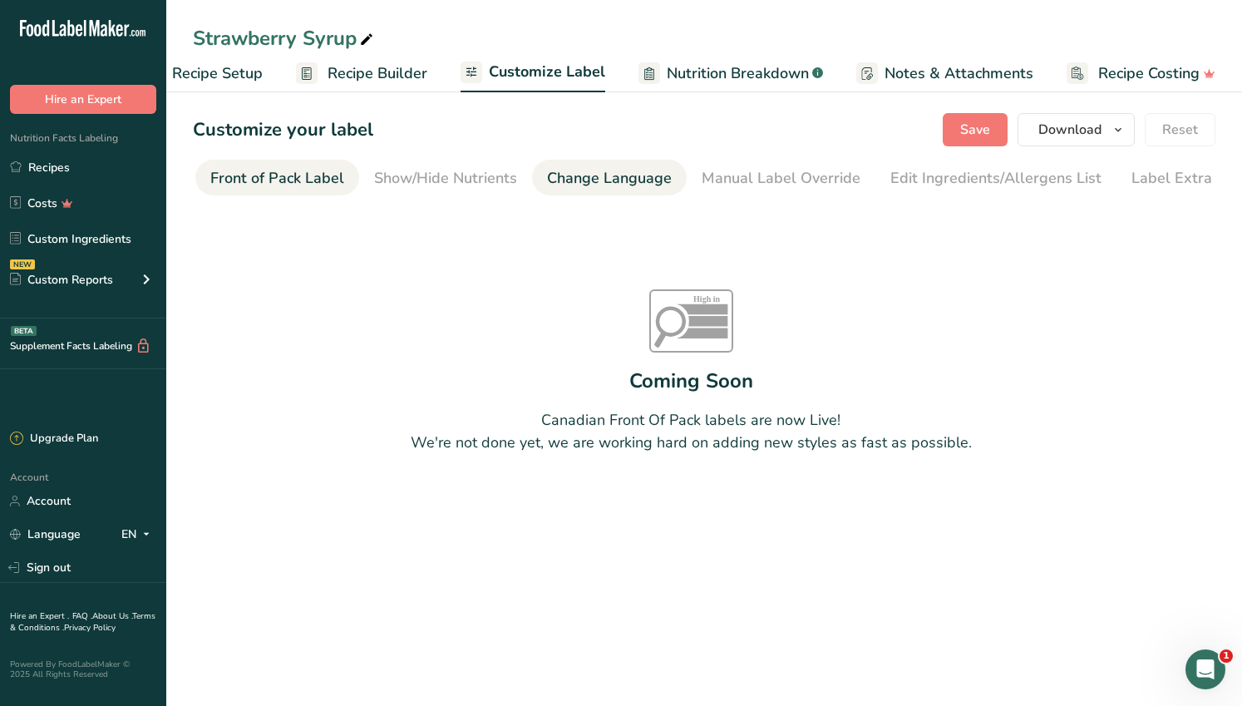
click at [577, 174] on div "Change Language" at bounding box center [609, 178] width 125 height 22
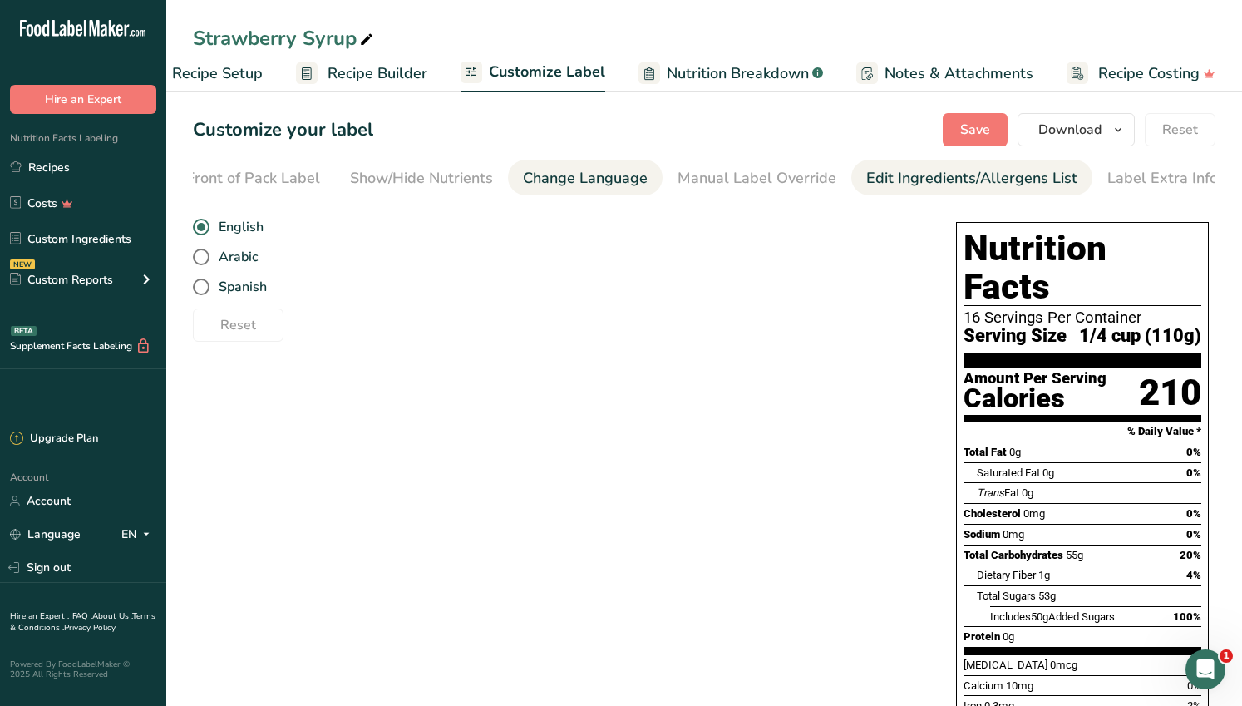
click at [978, 176] on div "Edit Ingredients/Allergens List" at bounding box center [972, 178] width 211 height 22
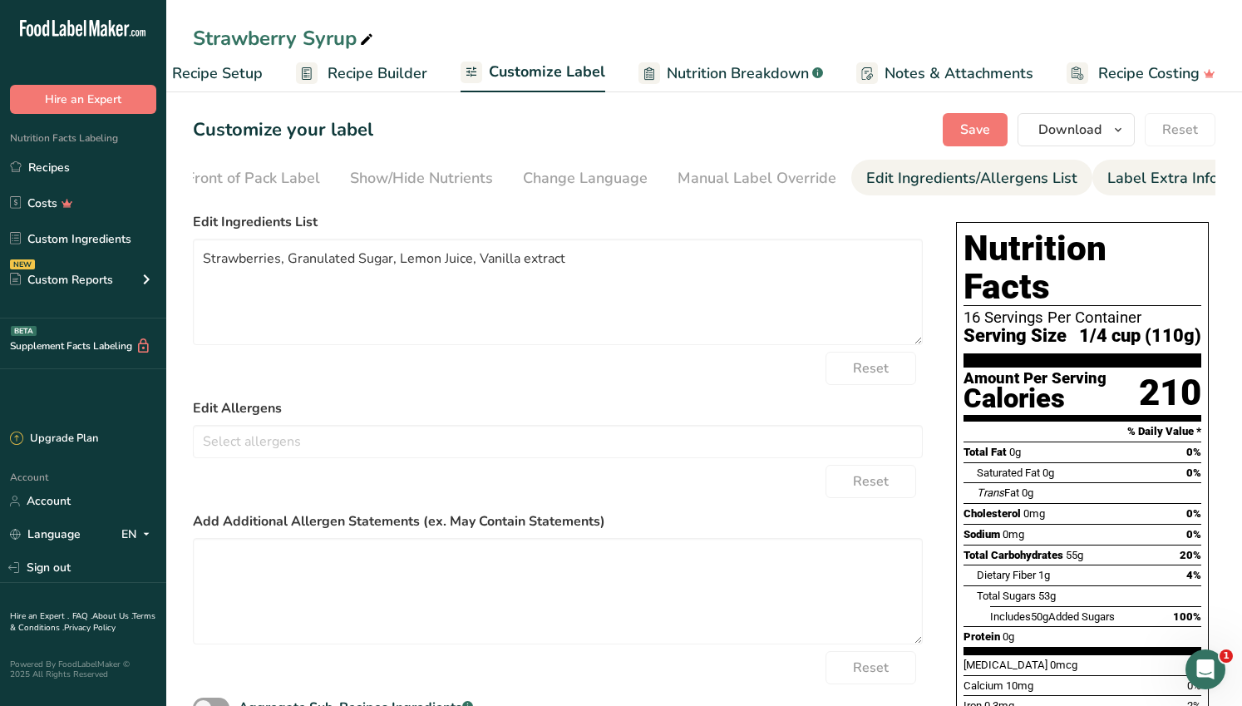
click at [1126, 180] on div "Label Extra Info" at bounding box center [1163, 178] width 111 height 22
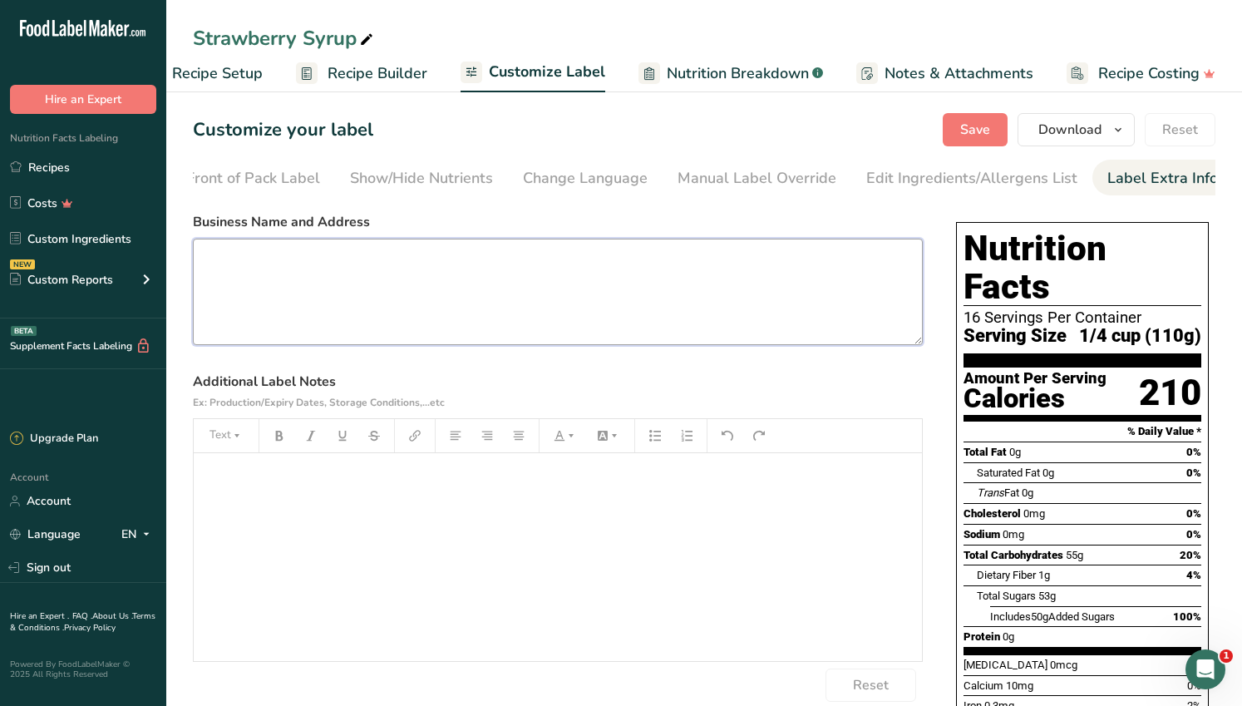
click at [231, 266] on textarea at bounding box center [558, 292] width 730 height 106
type textarea "[PERSON_NAME]-(o)-late Co. [STREET_ADDRESS][US_STATE] [PHONE_NUMBER]"
click at [965, 130] on span "Save" at bounding box center [975, 130] width 30 height 20
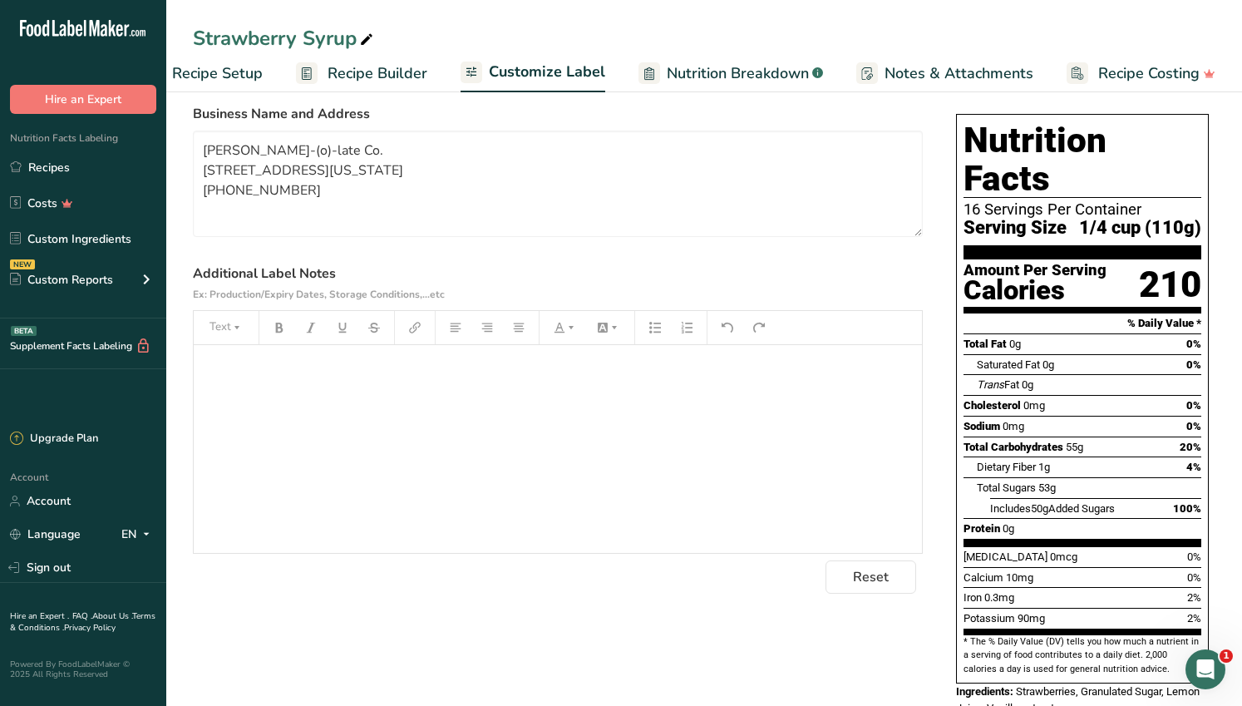
scroll to position [0, 0]
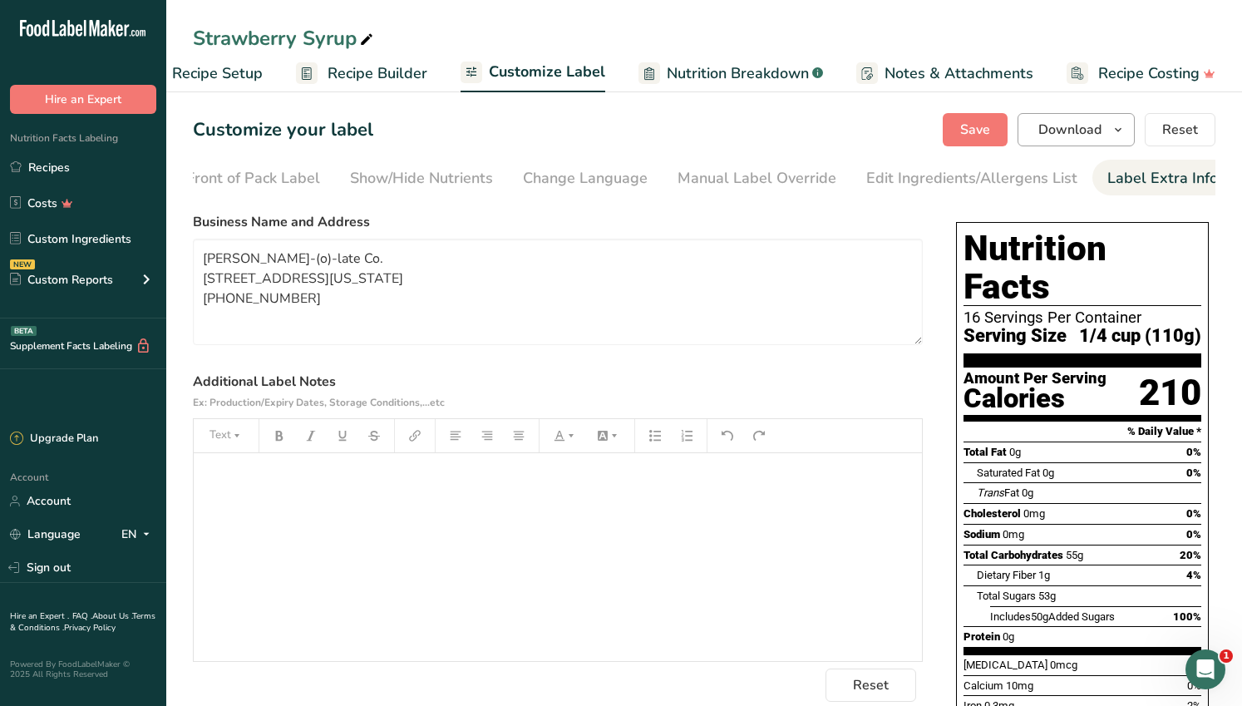
click at [1116, 129] on icon "button" at bounding box center [1118, 130] width 13 height 21
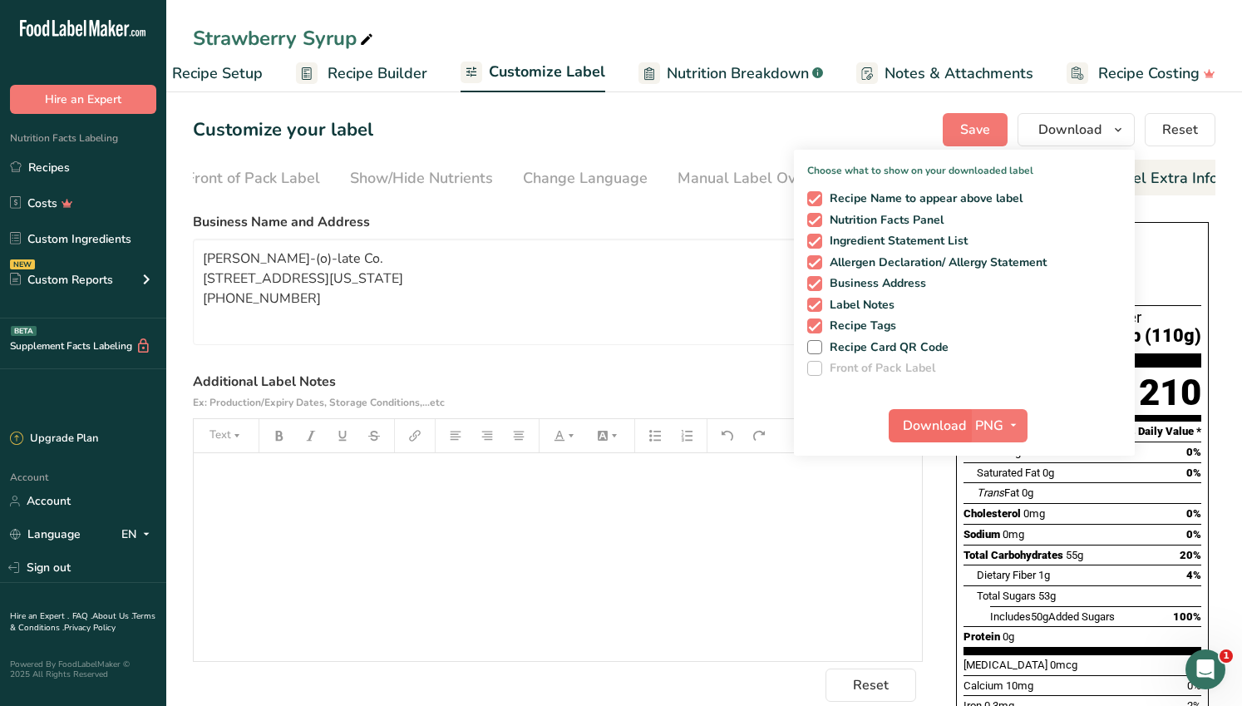
click at [925, 421] on span "Download" at bounding box center [934, 426] width 63 height 20
click at [960, 432] on span "Download" at bounding box center [934, 426] width 63 height 20
click at [960, 130] on button "Save" at bounding box center [975, 129] width 65 height 33
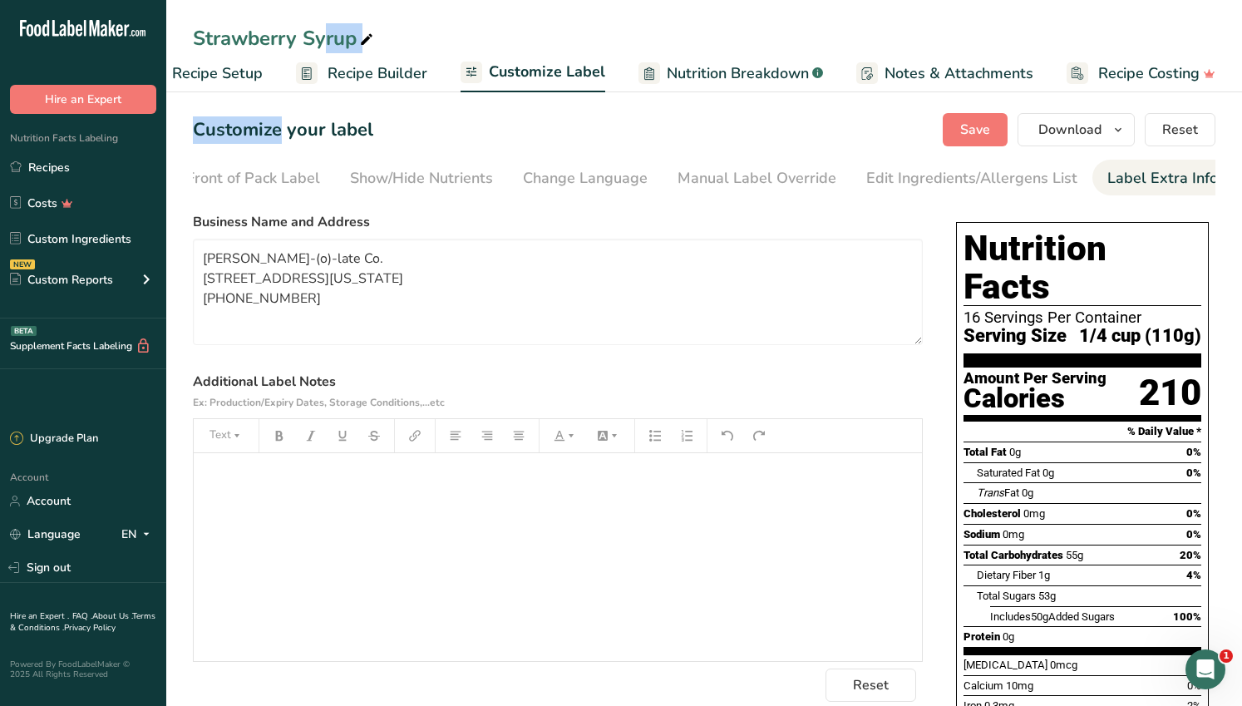
drag, startPoint x: 291, startPoint y: 8, endPoint x: 405, endPoint y: 12, distance: 114.0
click at [405, 12] on div "Strawberry Syrup Recipe Setup Recipe Builder Customize Label Nutrition Breakdow…" at bounding box center [704, 46] width 1076 height 92
click at [29, 165] on link "Recipes" at bounding box center [83, 167] width 166 height 32
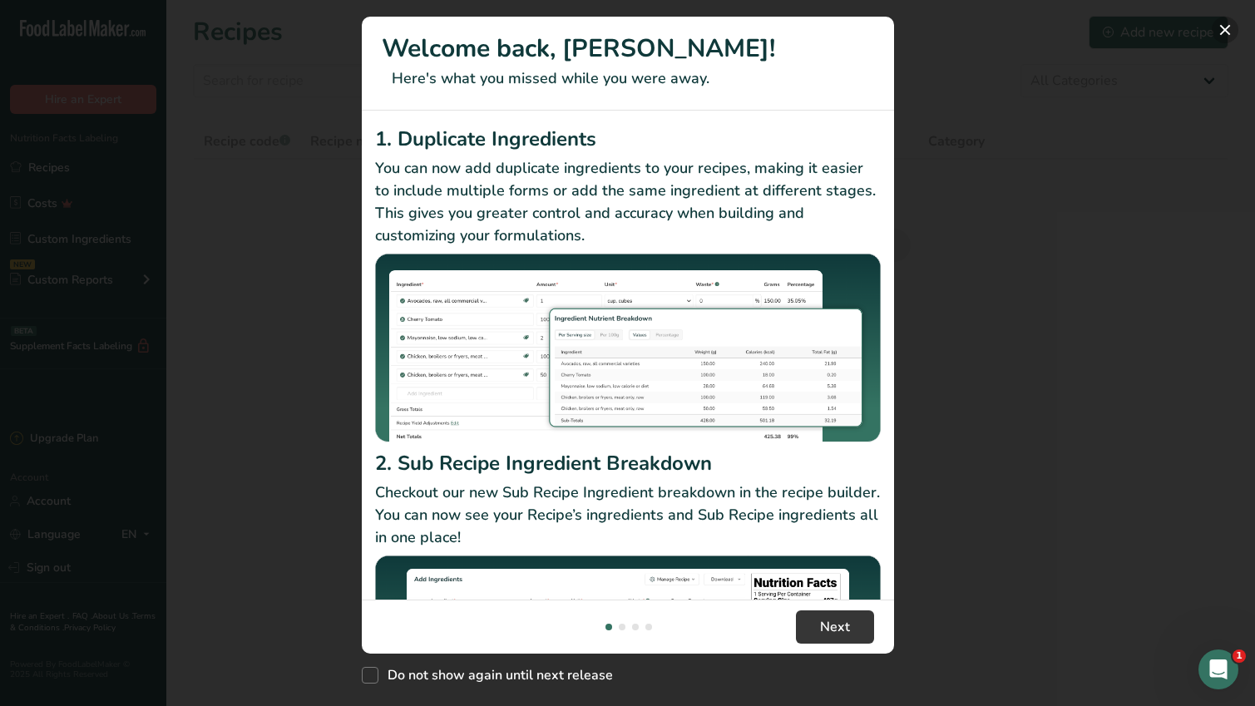
click at [1221, 32] on button "New Features" at bounding box center [1225, 30] width 27 height 27
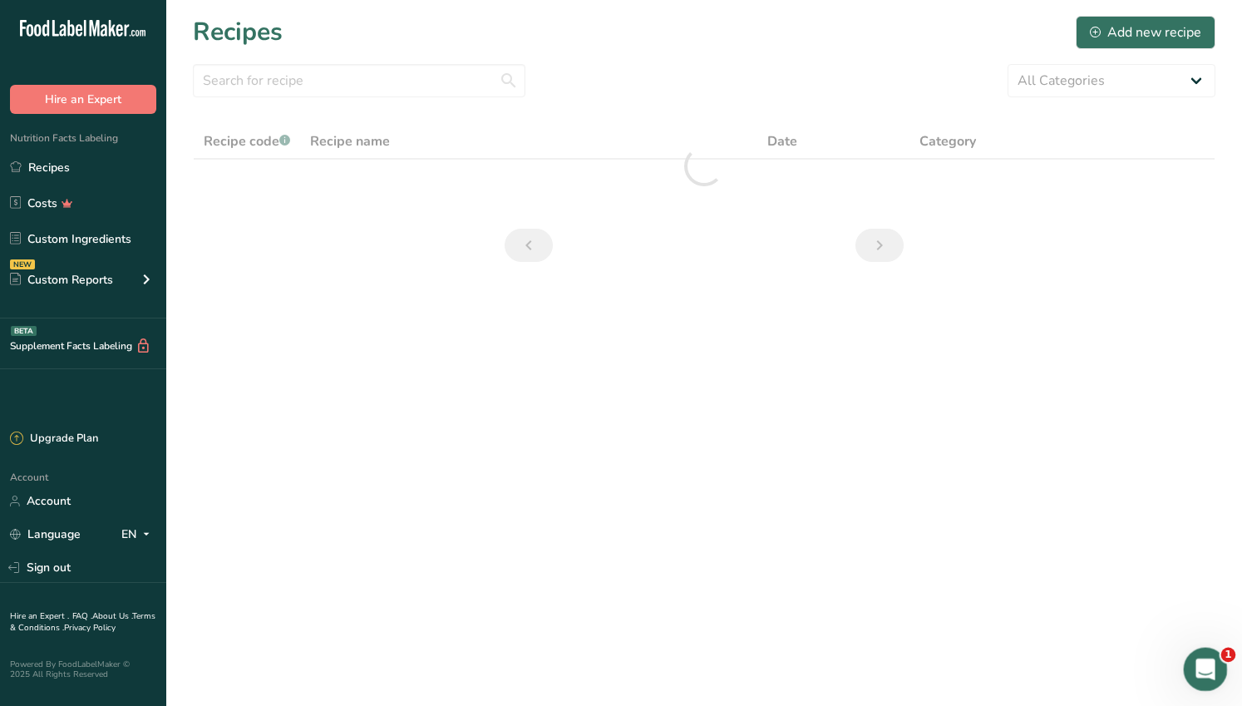
click at [1197, 655] on div "Open Intercom Messenger" at bounding box center [1203, 667] width 55 height 55
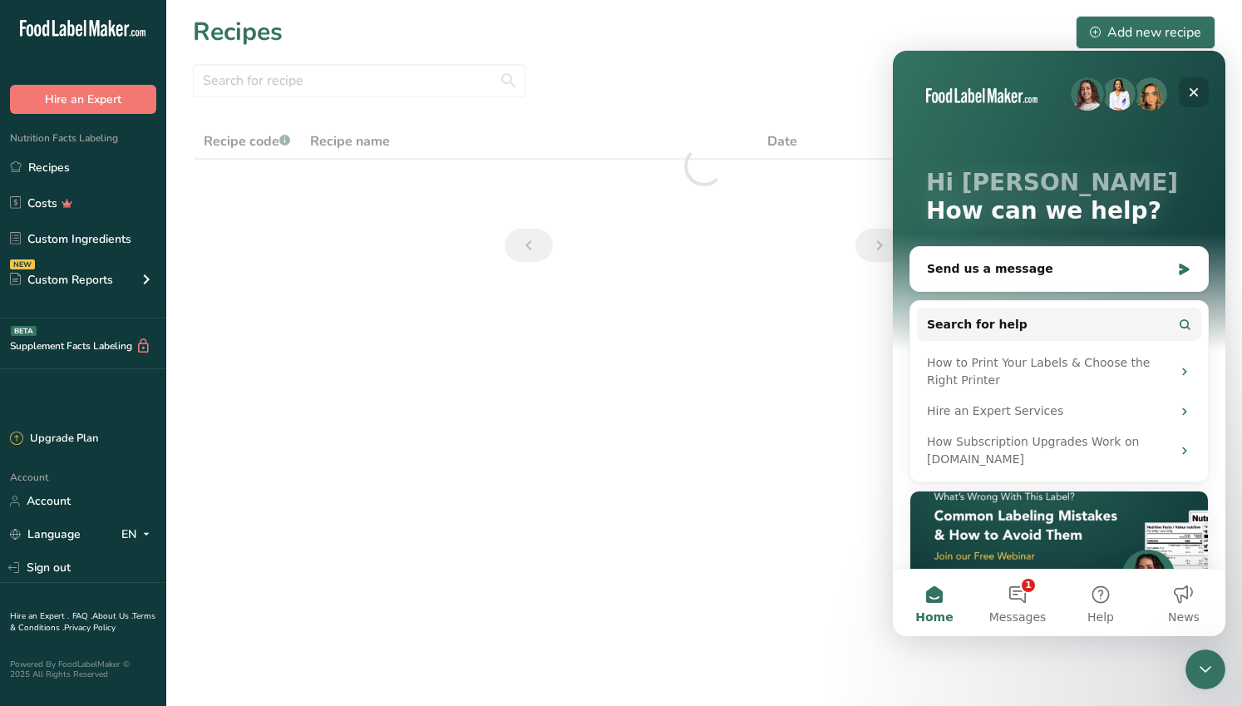
click at [1193, 89] on icon "Close" at bounding box center [1194, 92] width 13 height 13
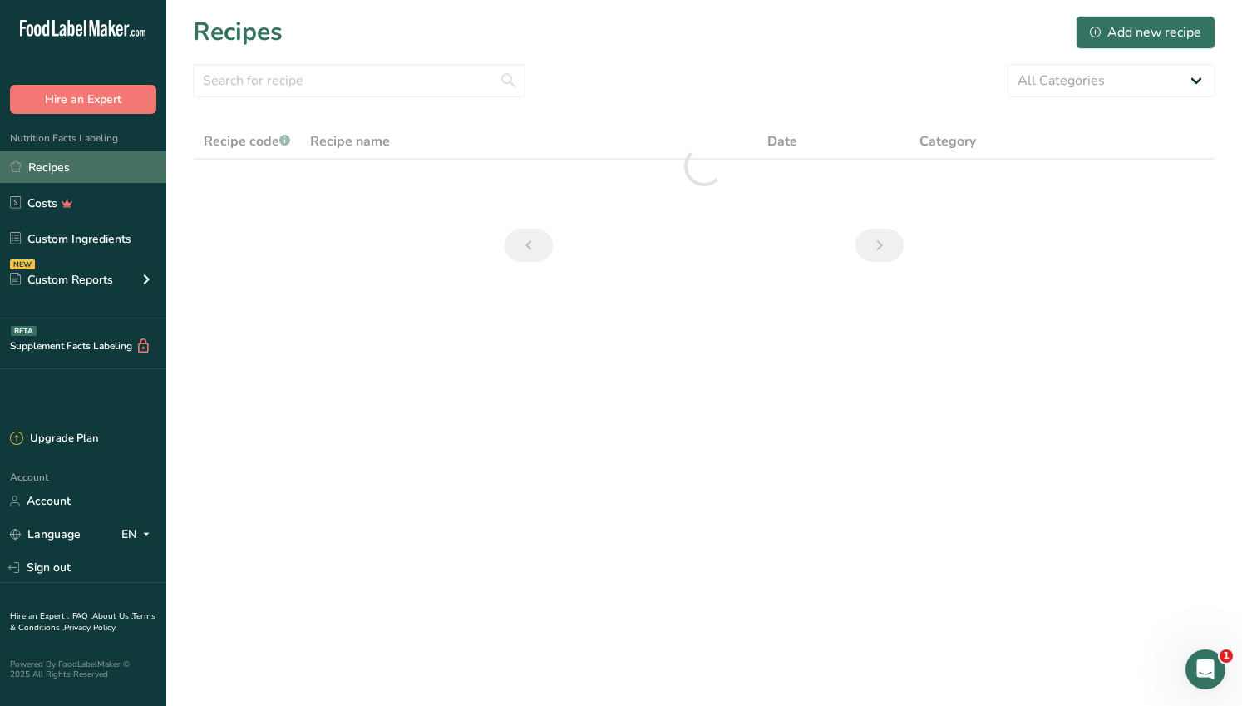
click at [52, 173] on link "Recipes" at bounding box center [83, 167] width 166 height 32
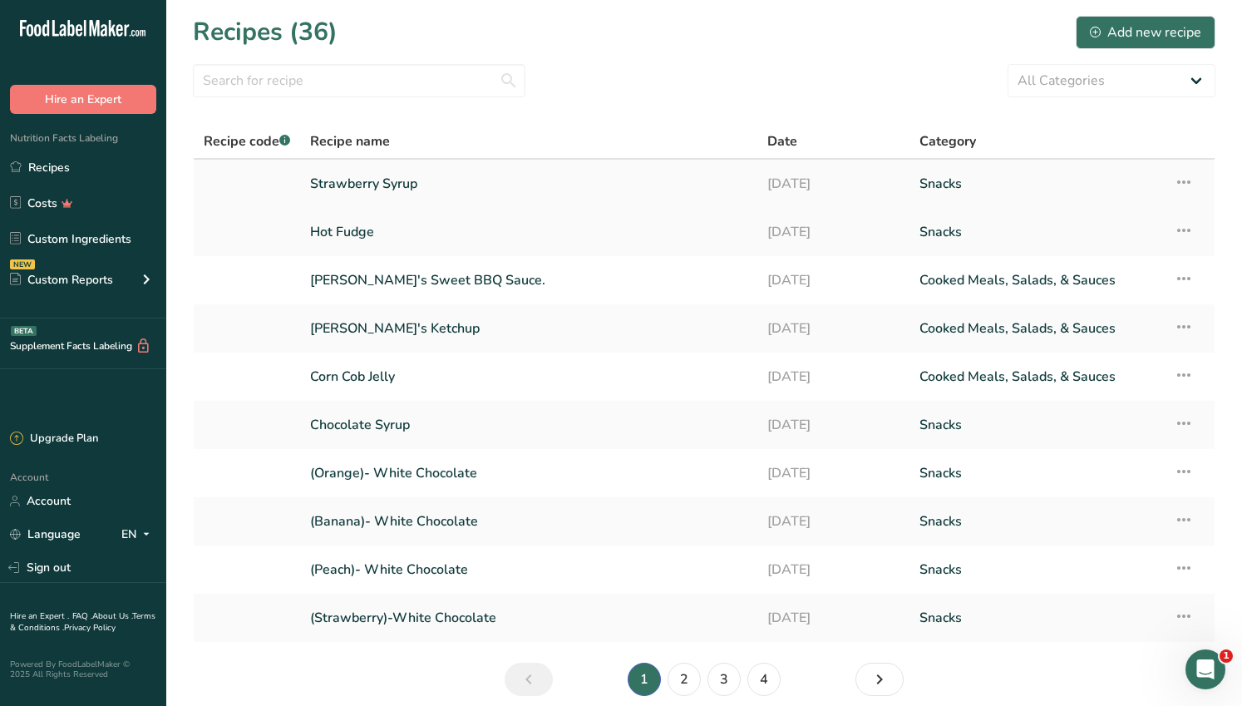
click at [353, 183] on link "Strawberry Syrup" at bounding box center [528, 183] width 437 height 35
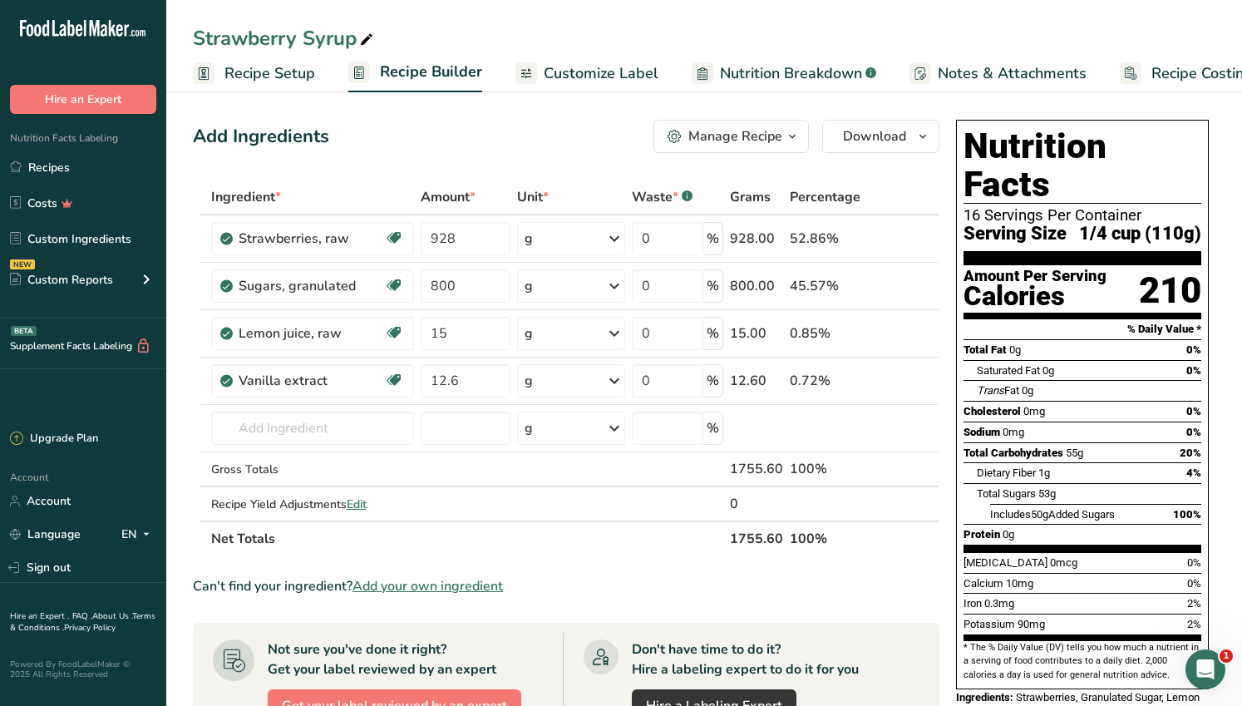
click at [969, 11] on div "Strawberry Syrup Recipe Setup Recipe Builder Customize Label Nutrition Breakdow…" at bounding box center [704, 46] width 1076 height 92
drag, startPoint x: 862, startPoint y: 10, endPoint x: 1004, endPoint y: 32, distance: 144.0
click at [1005, 34] on div "Strawberry Syrup Recipe Setup Recipe Builder Customize Label Nutrition Breakdow…" at bounding box center [704, 46] width 1076 height 92
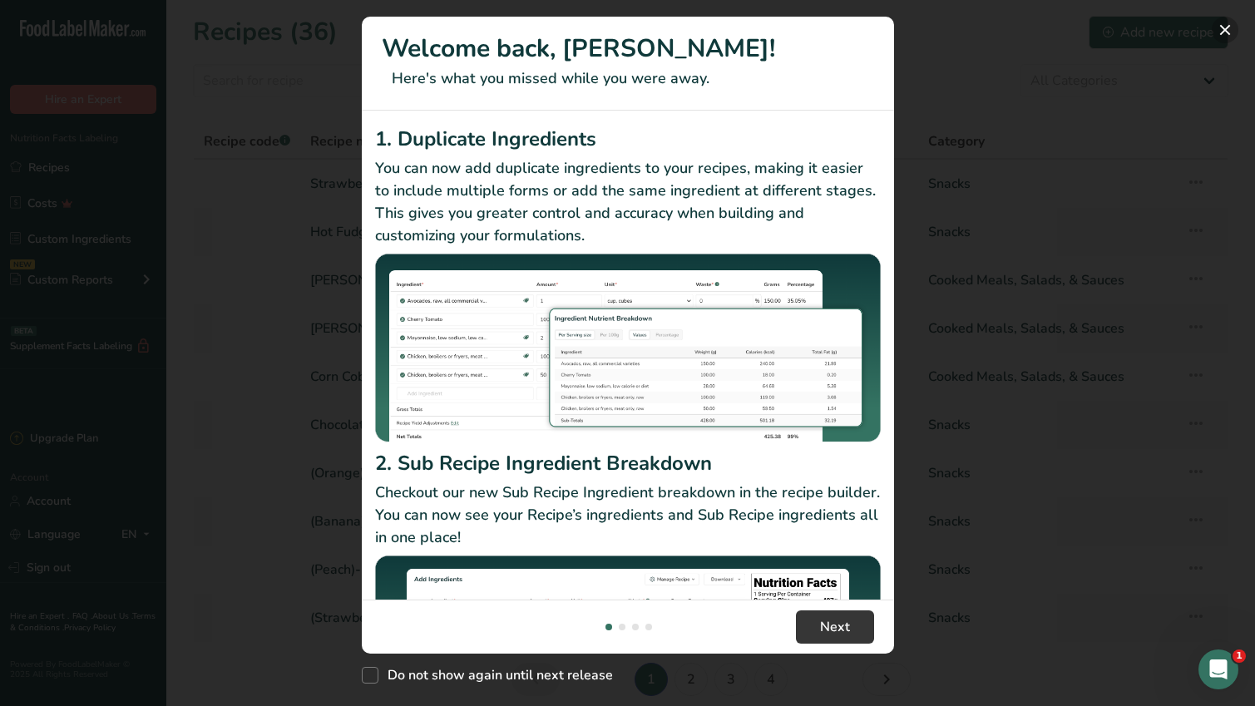
click at [1224, 30] on button "New Features" at bounding box center [1225, 30] width 27 height 27
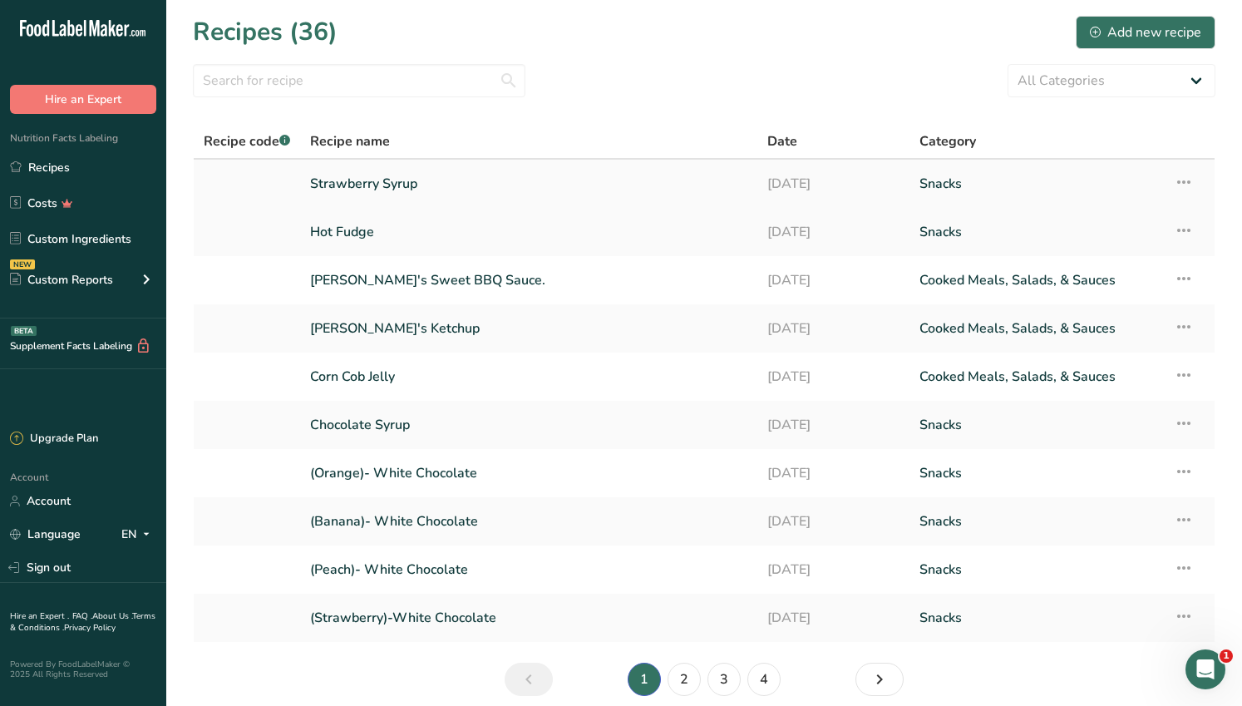
click at [420, 184] on link "Strawberry Syrup" at bounding box center [528, 183] width 437 height 35
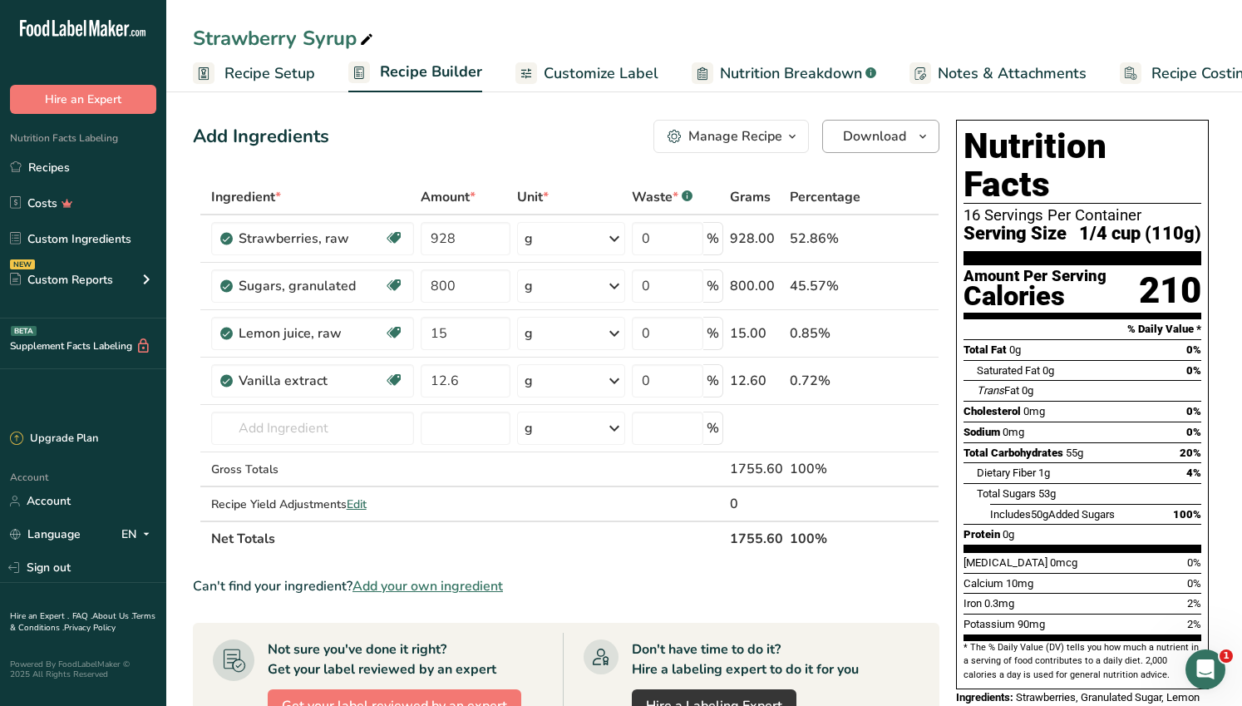
click at [919, 137] on icon "button" at bounding box center [922, 136] width 13 height 21
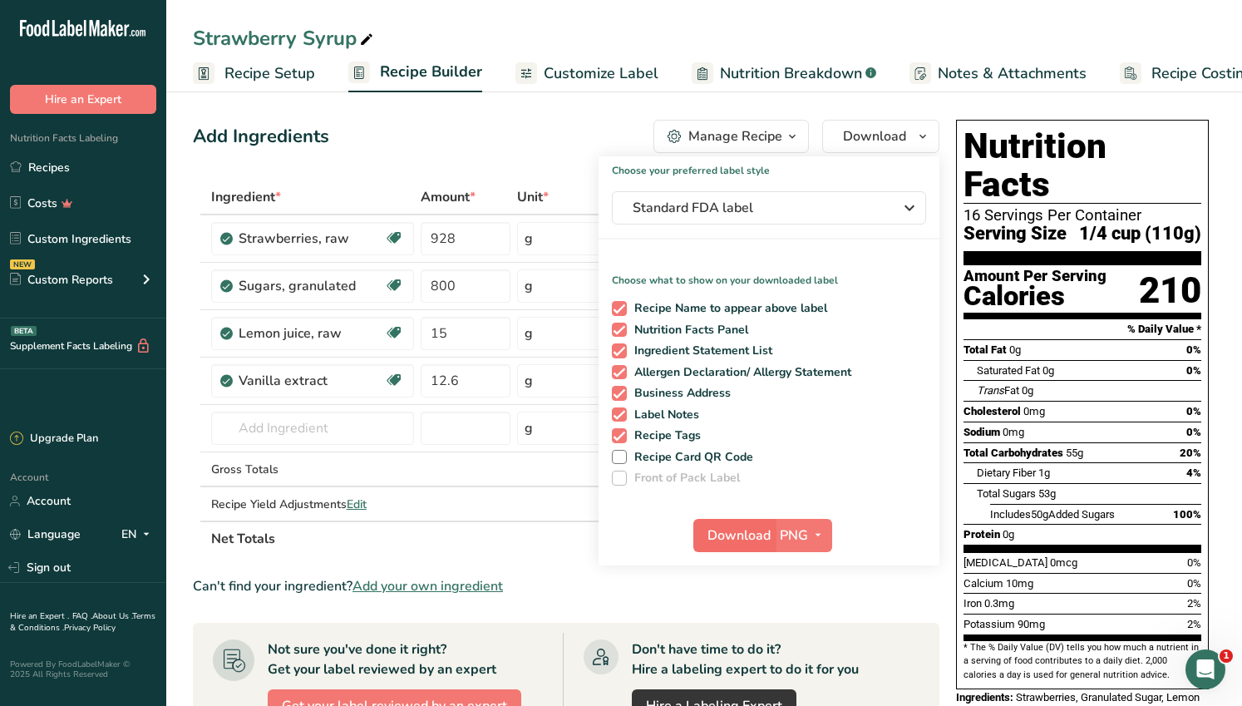
click at [738, 536] on span "Download" at bounding box center [739, 536] width 63 height 20
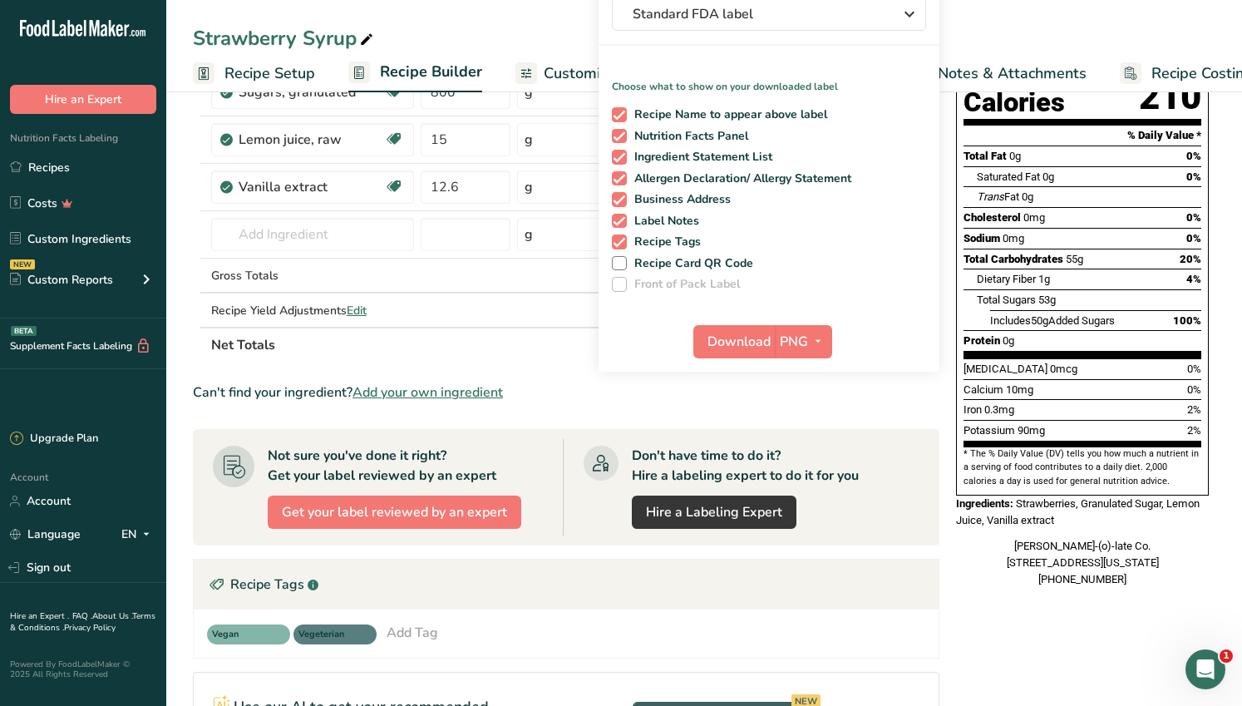
scroll to position [20, 0]
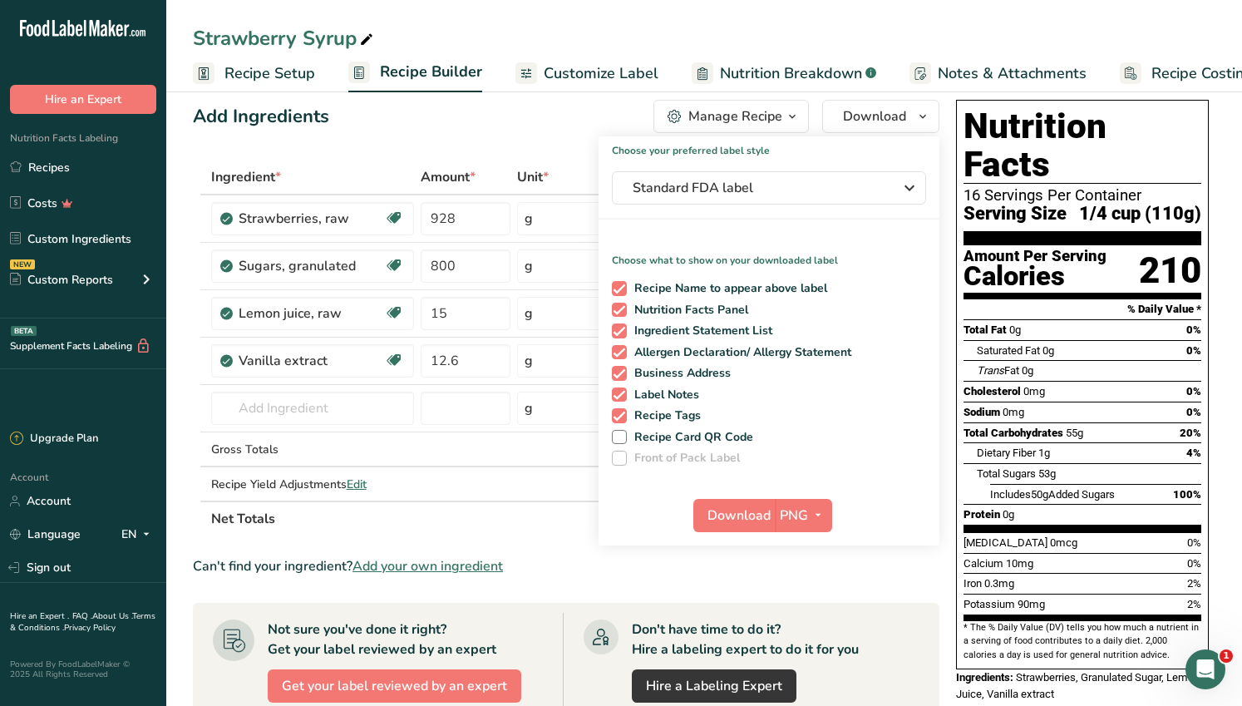
click at [519, 550] on section "Ingredient * Amount * Unit * Waste * .a-a{fill:#347362;}.b-a{fill:#fff;} Grams …" at bounding box center [566, 656] width 747 height 993
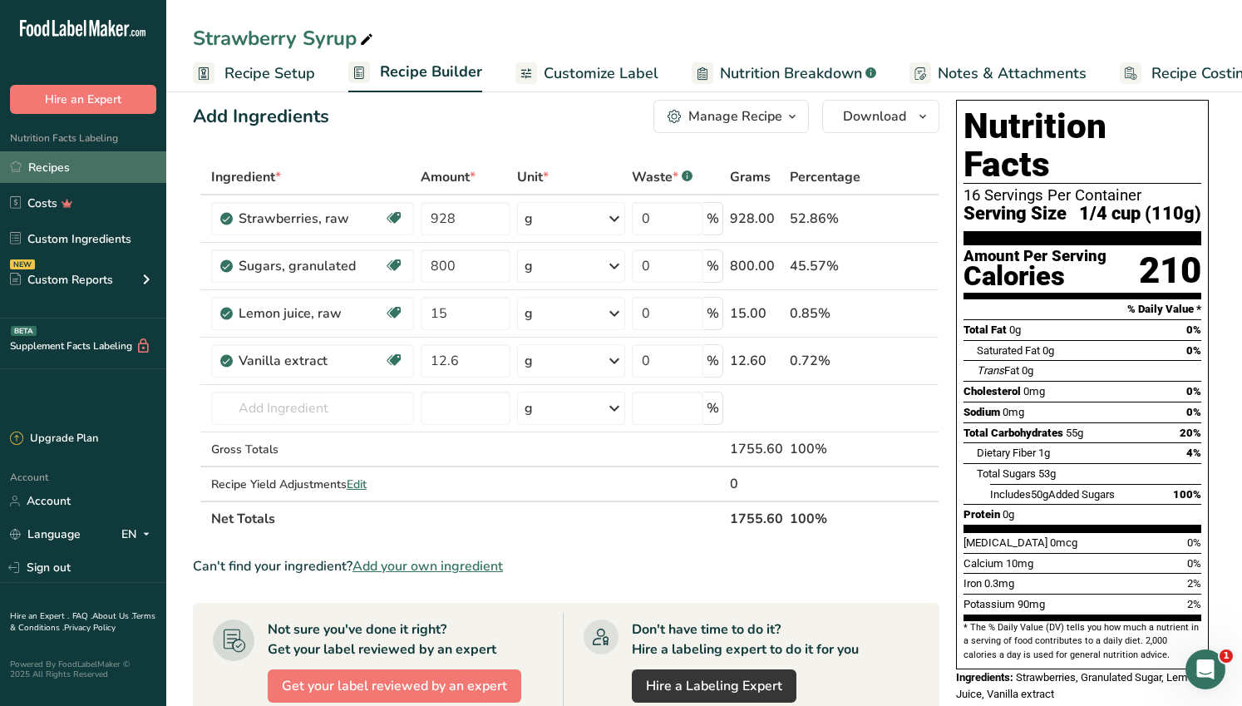
click at [57, 170] on link "Recipes" at bounding box center [83, 167] width 166 height 32
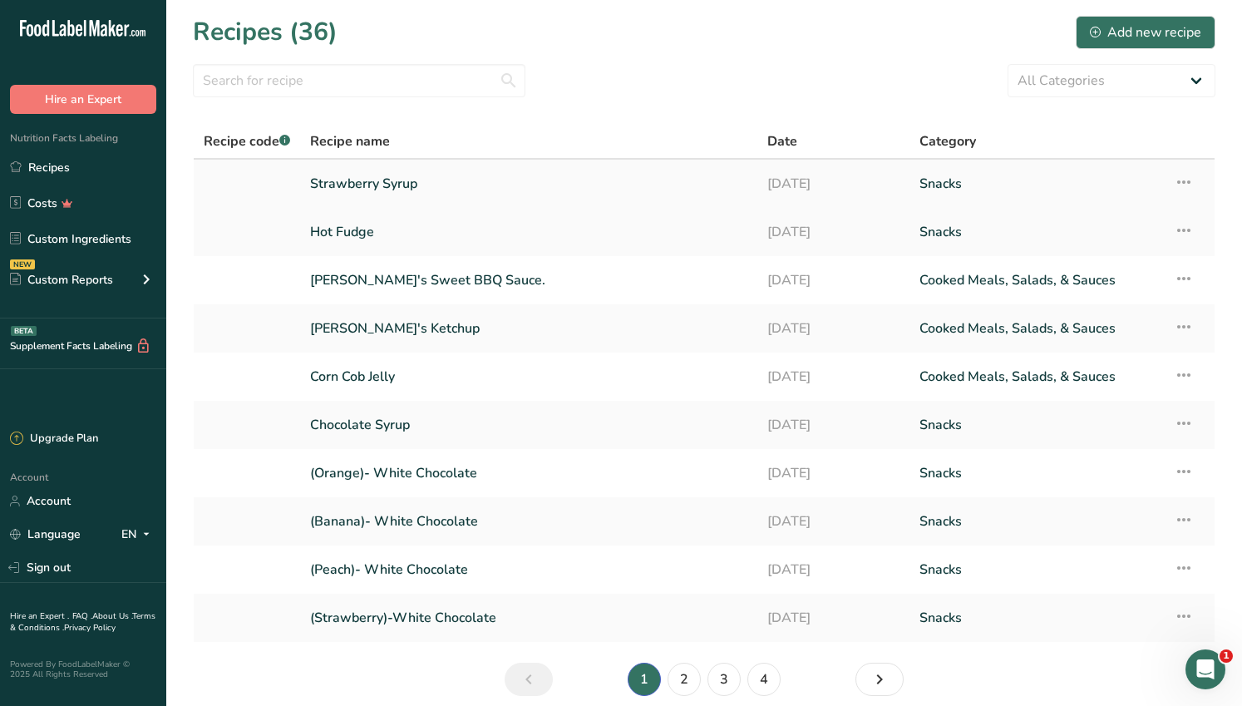
click at [344, 181] on link "Strawberry Syrup" at bounding box center [528, 183] width 437 height 35
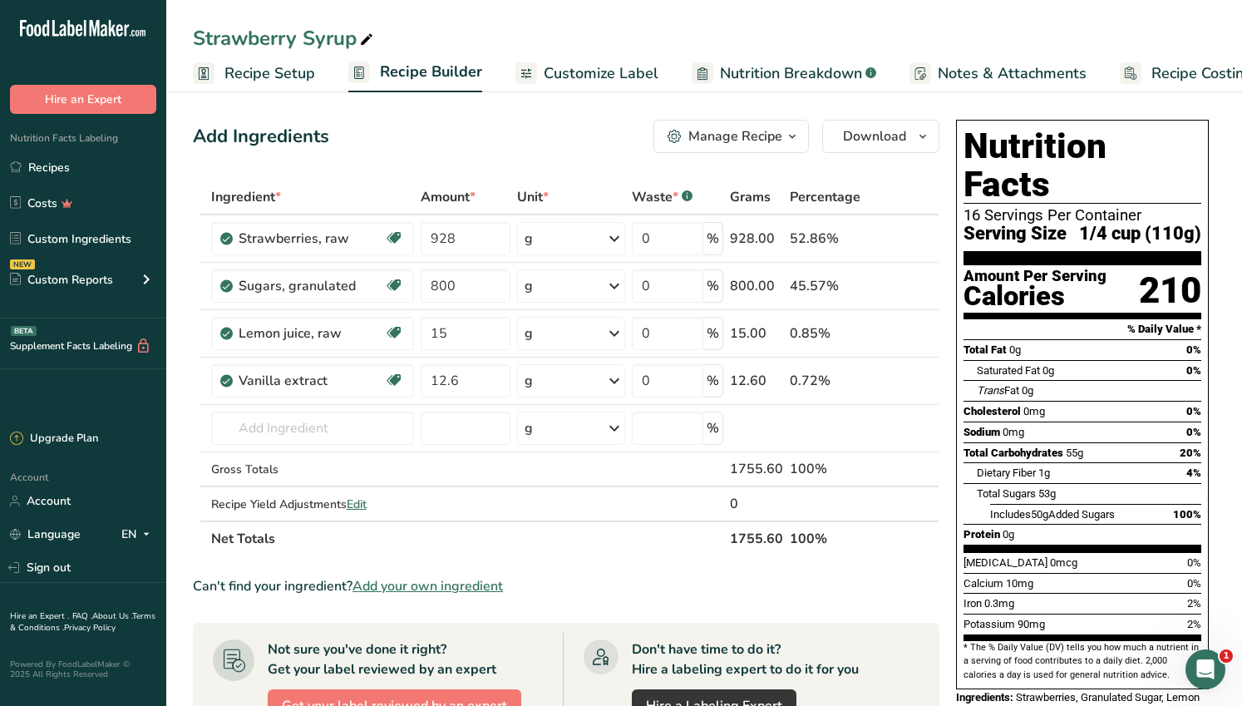
click at [250, 72] on span "Recipe Setup" at bounding box center [270, 73] width 91 height 22
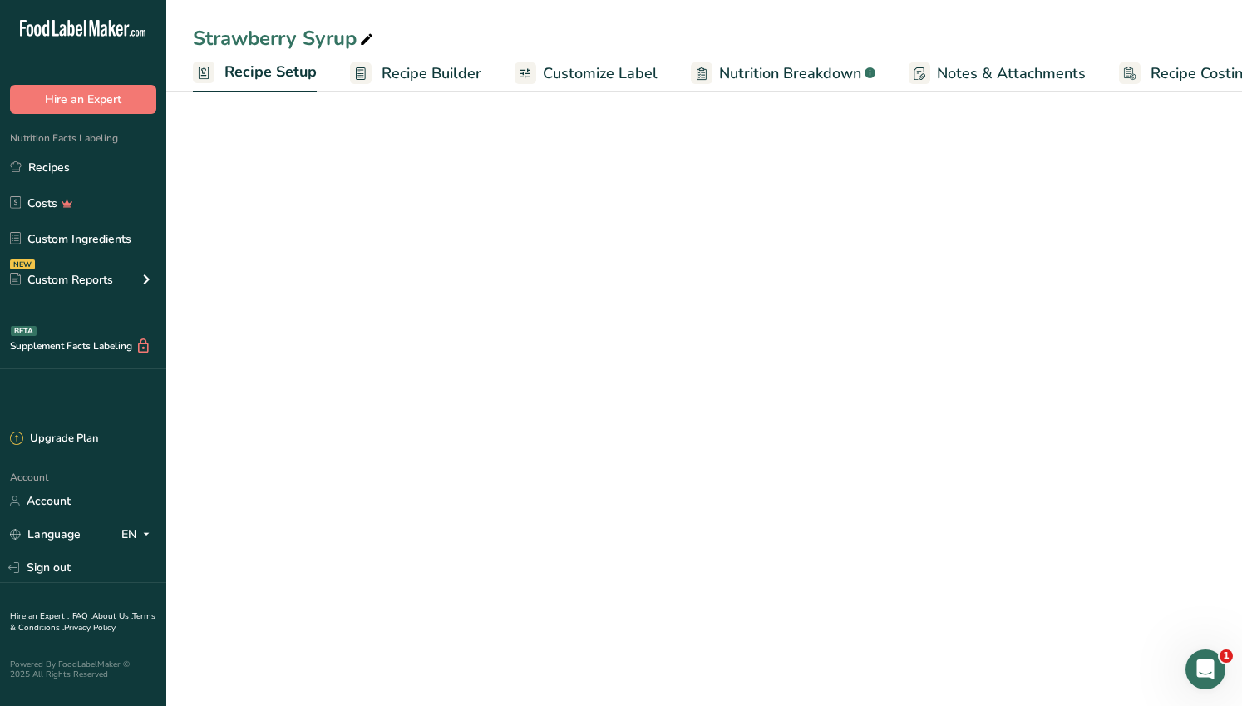
scroll to position [0, 6]
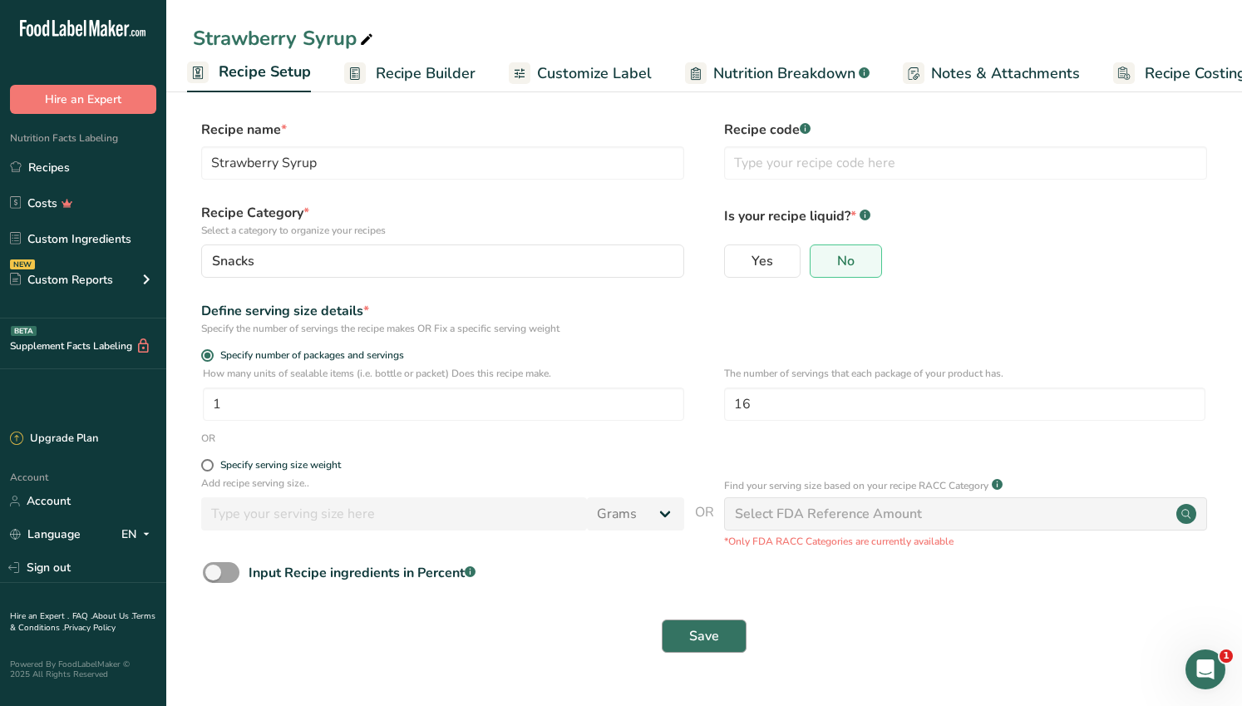
click at [709, 638] on span "Save" at bounding box center [704, 636] width 30 height 20
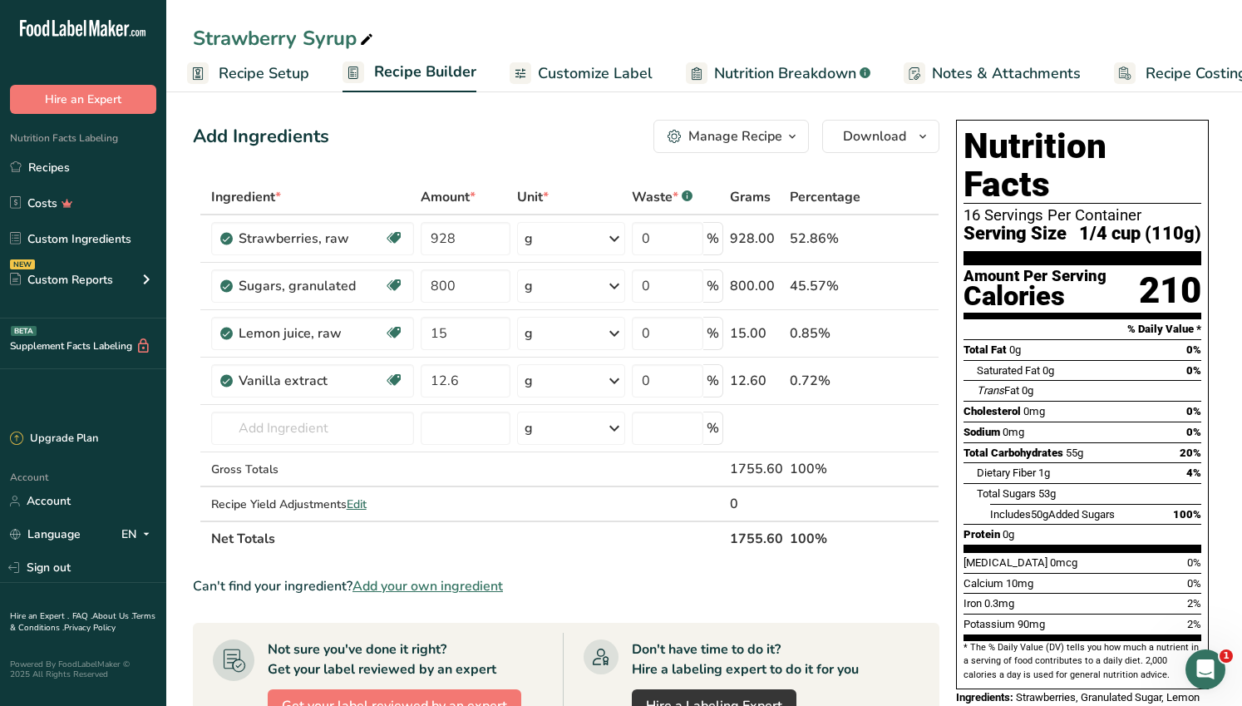
click at [585, 72] on span "Customize Label" at bounding box center [595, 73] width 115 height 22
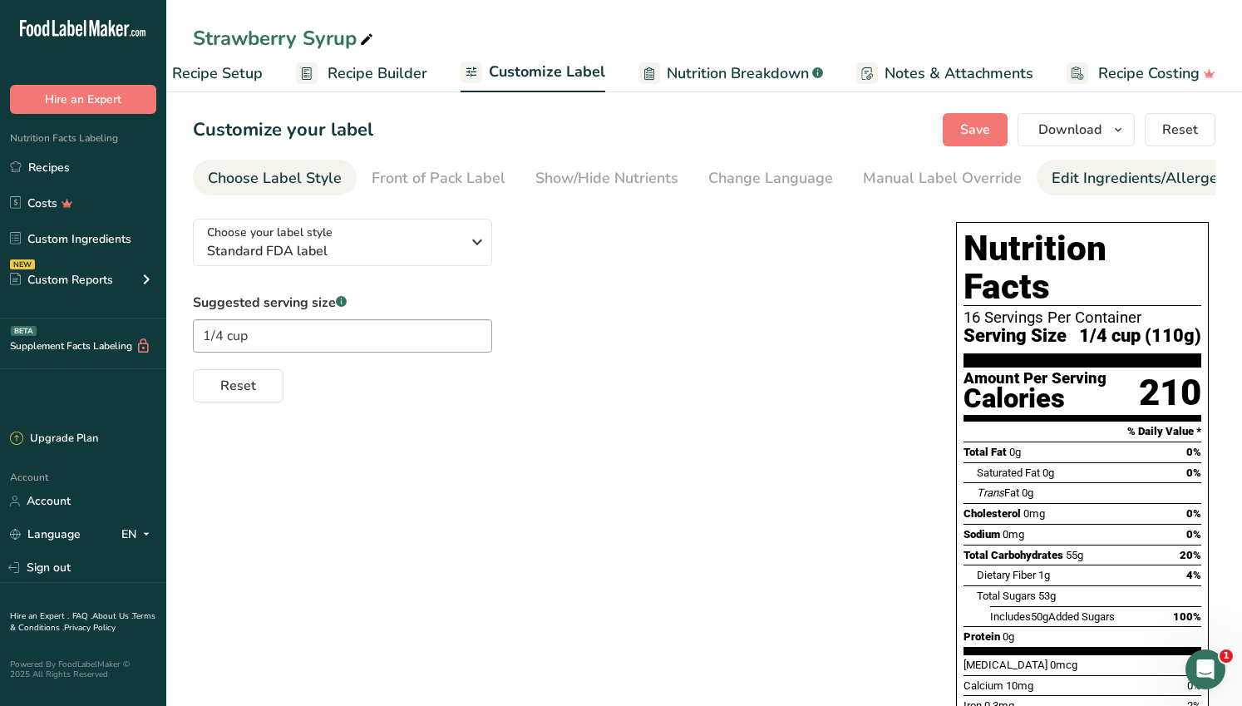
click at [1104, 180] on div "Edit Ingredients/Allergens List" at bounding box center [1157, 178] width 211 height 22
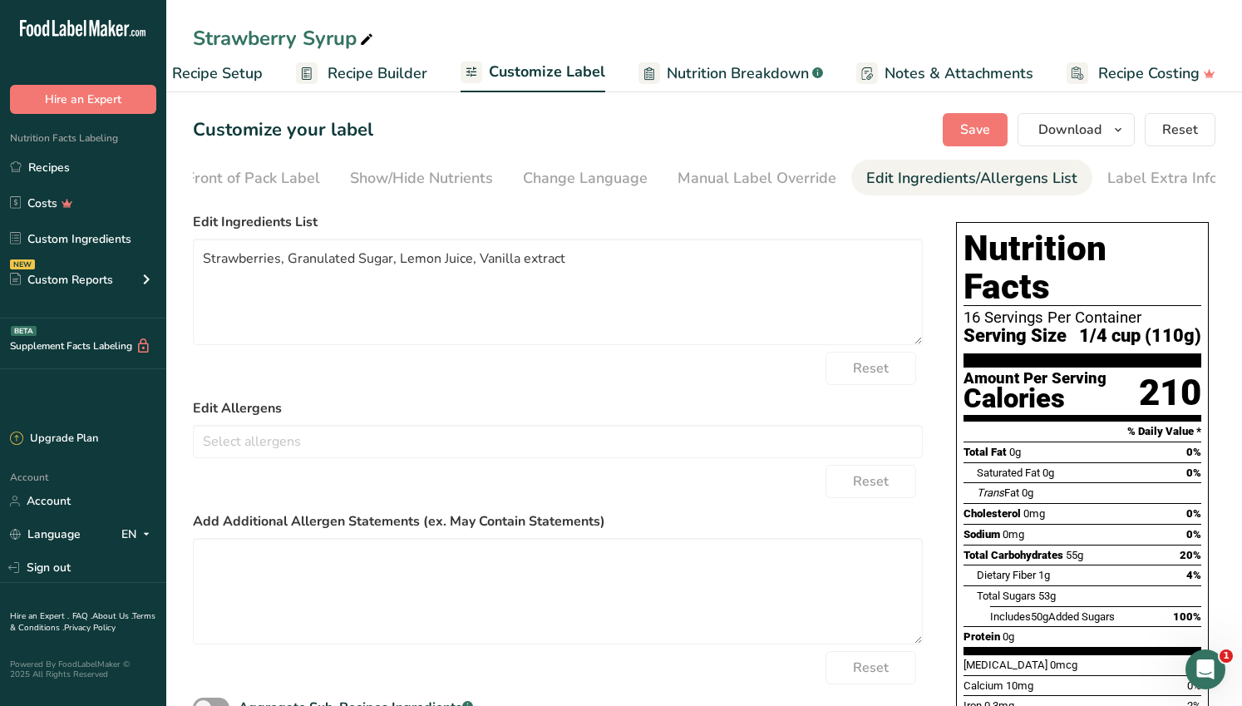
scroll to position [0, 185]
click at [1142, 173] on div "Label Extra Info" at bounding box center [1163, 178] width 111 height 22
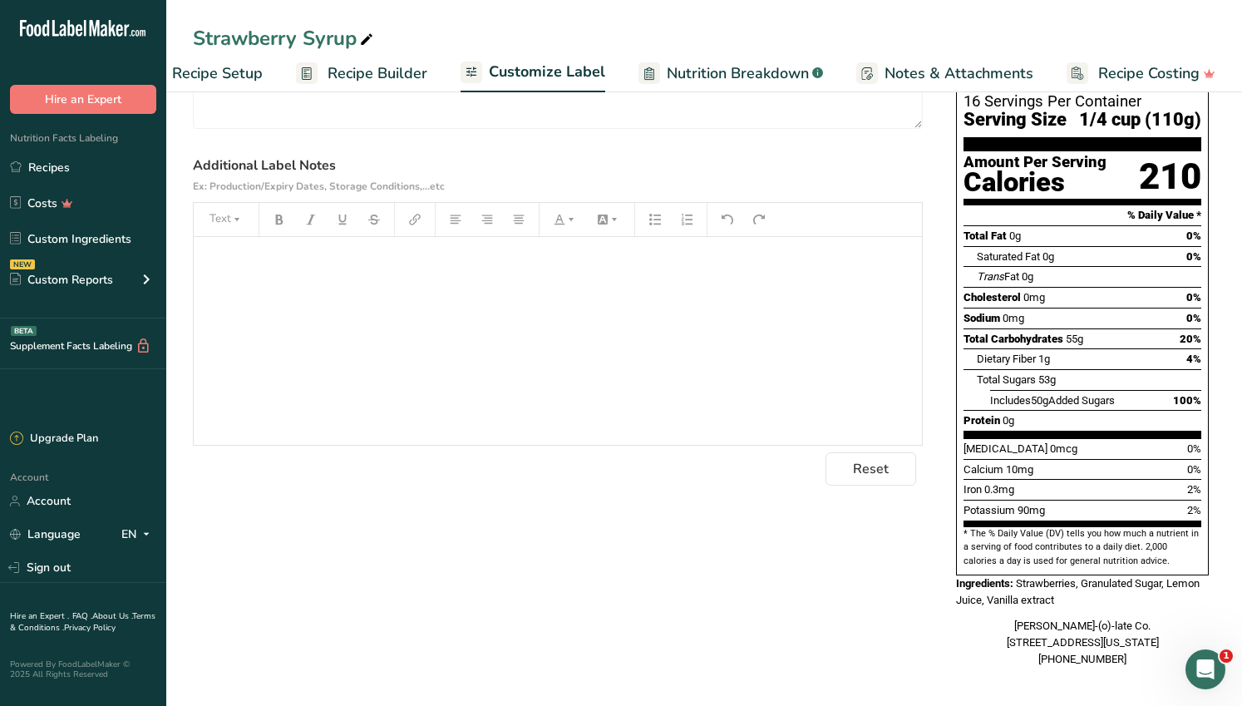
scroll to position [0, 0]
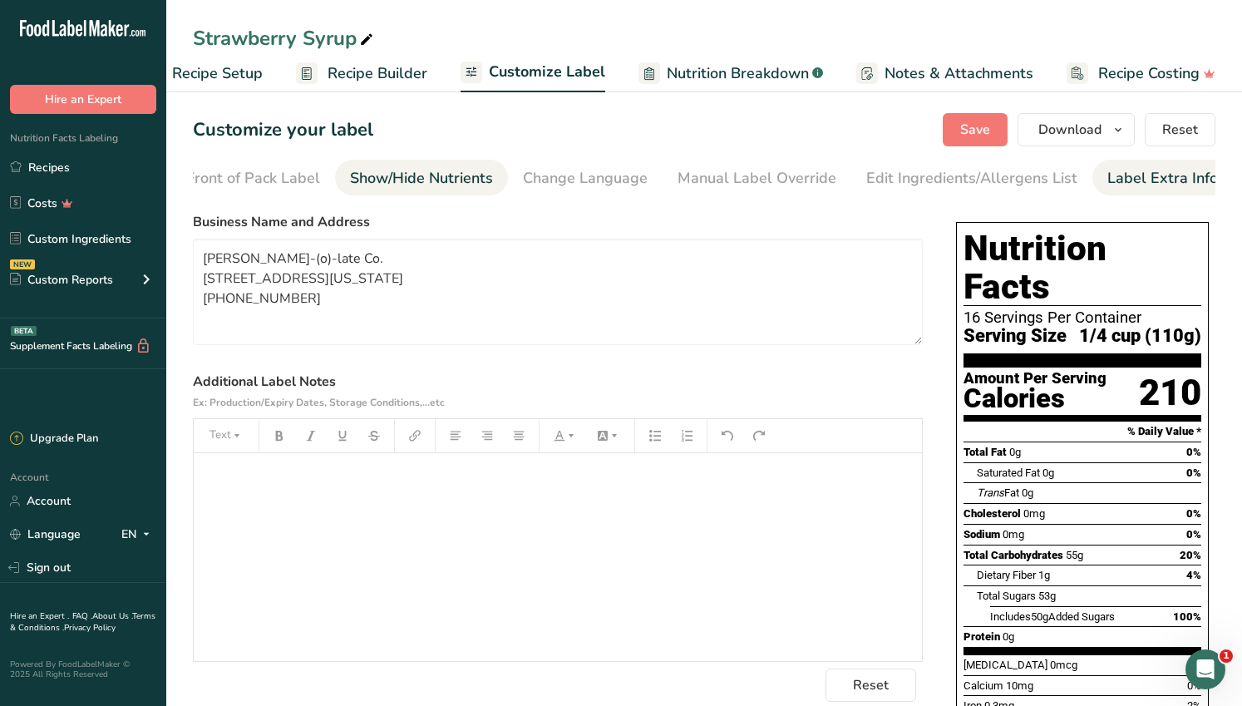
click at [382, 185] on div "Show/Hide Nutrients" at bounding box center [421, 178] width 143 height 22
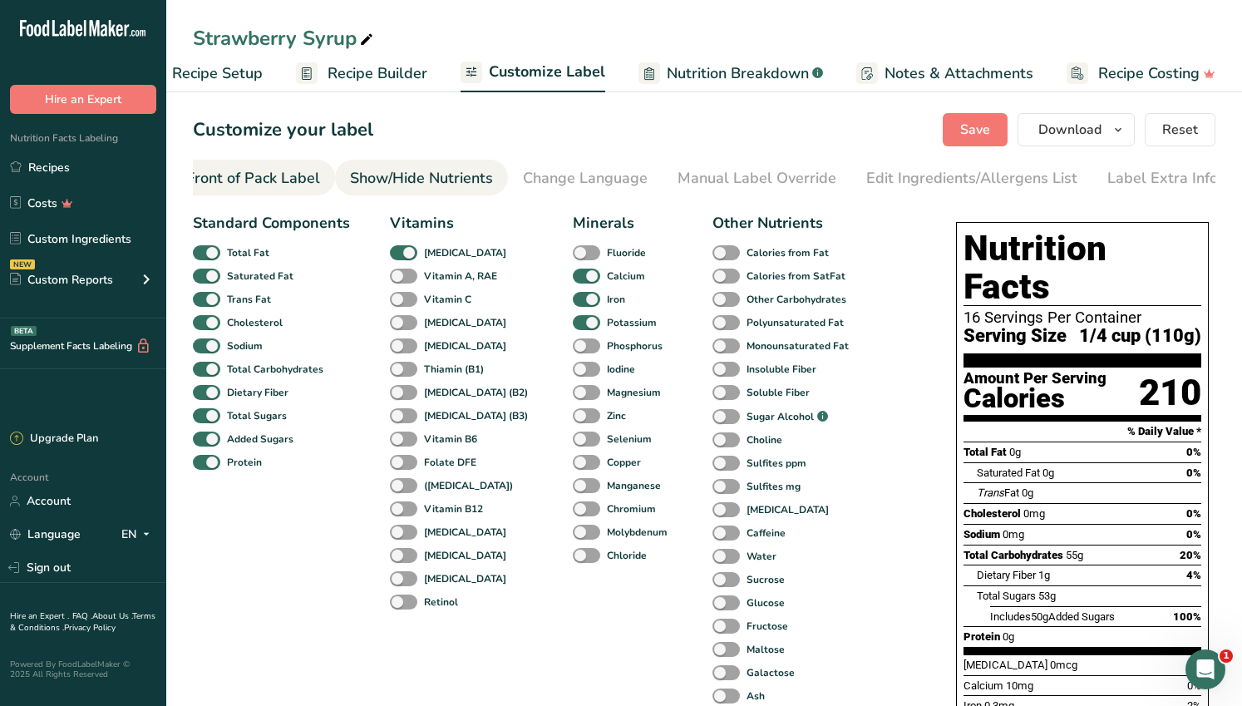
click at [239, 180] on div "Front of Pack Label" at bounding box center [253, 178] width 134 height 22
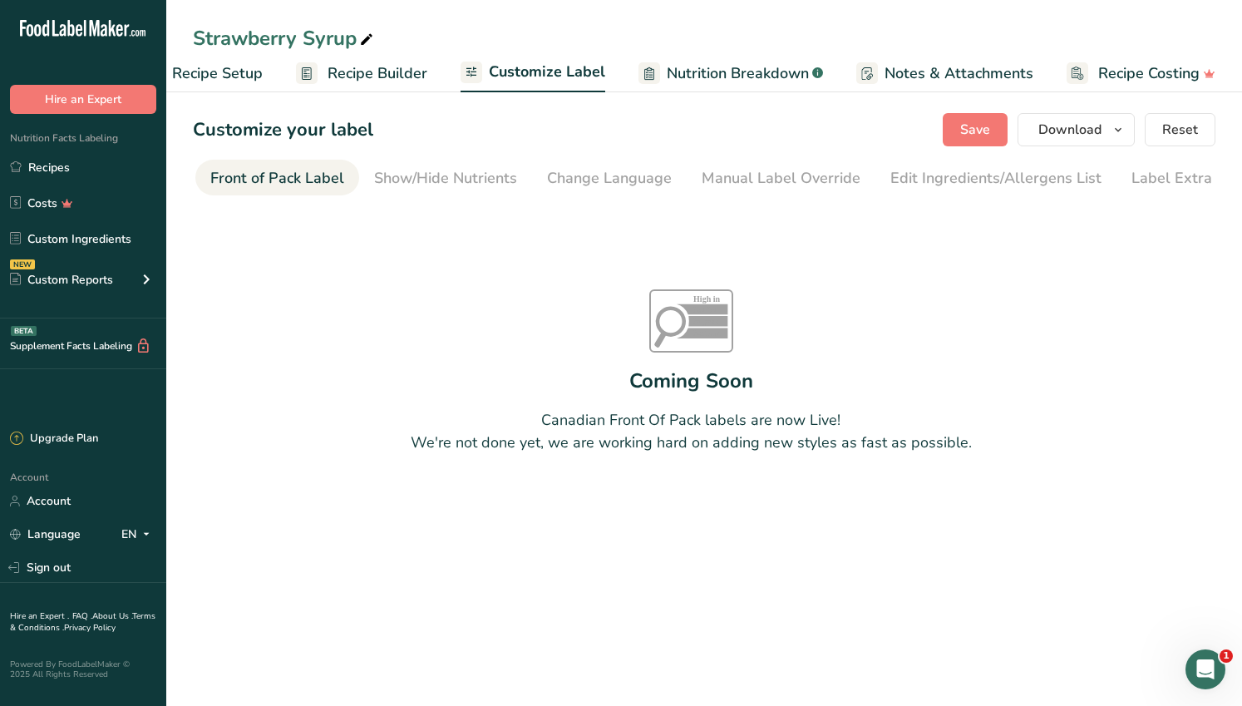
click at [222, 71] on span "Recipe Setup" at bounding box center [217, 73] width 91 height 22
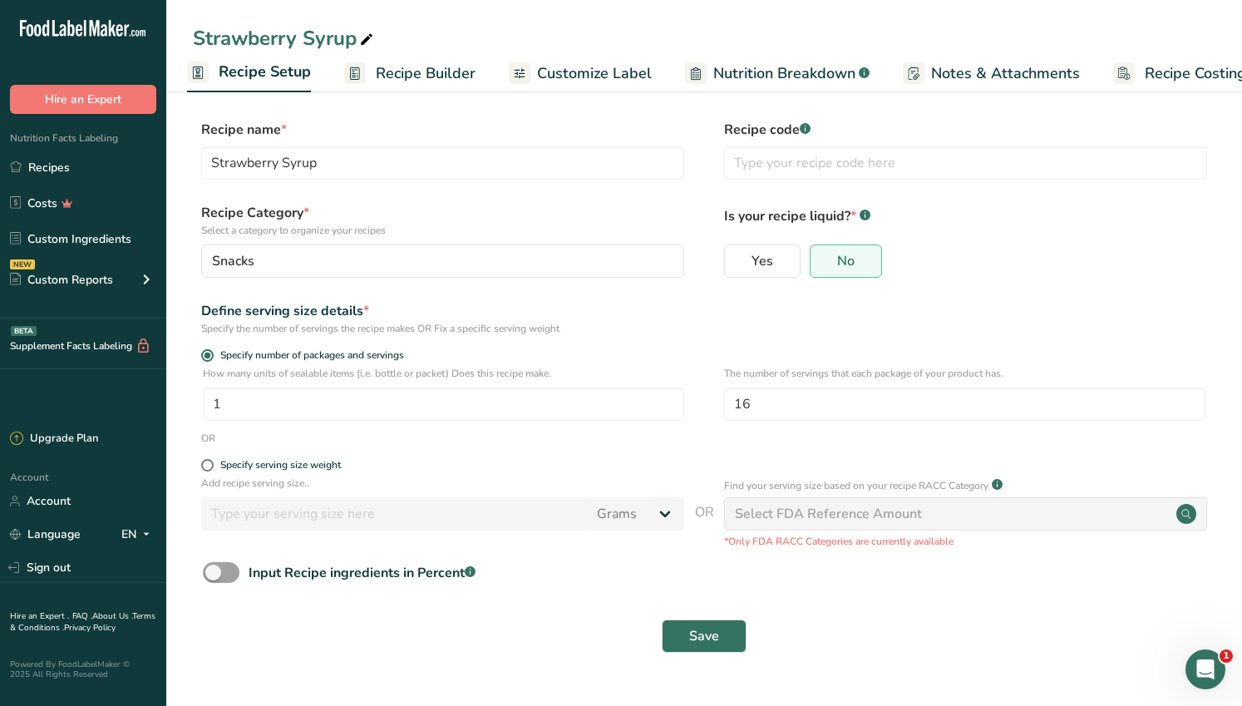
click at [910, 519] on div "Select FDA Reference Amount" at bounding box center [828, 514] width 187 height 20
click at [573, 77] on span "Customize Label" at bounding box center [594, 73] width 115 height 22
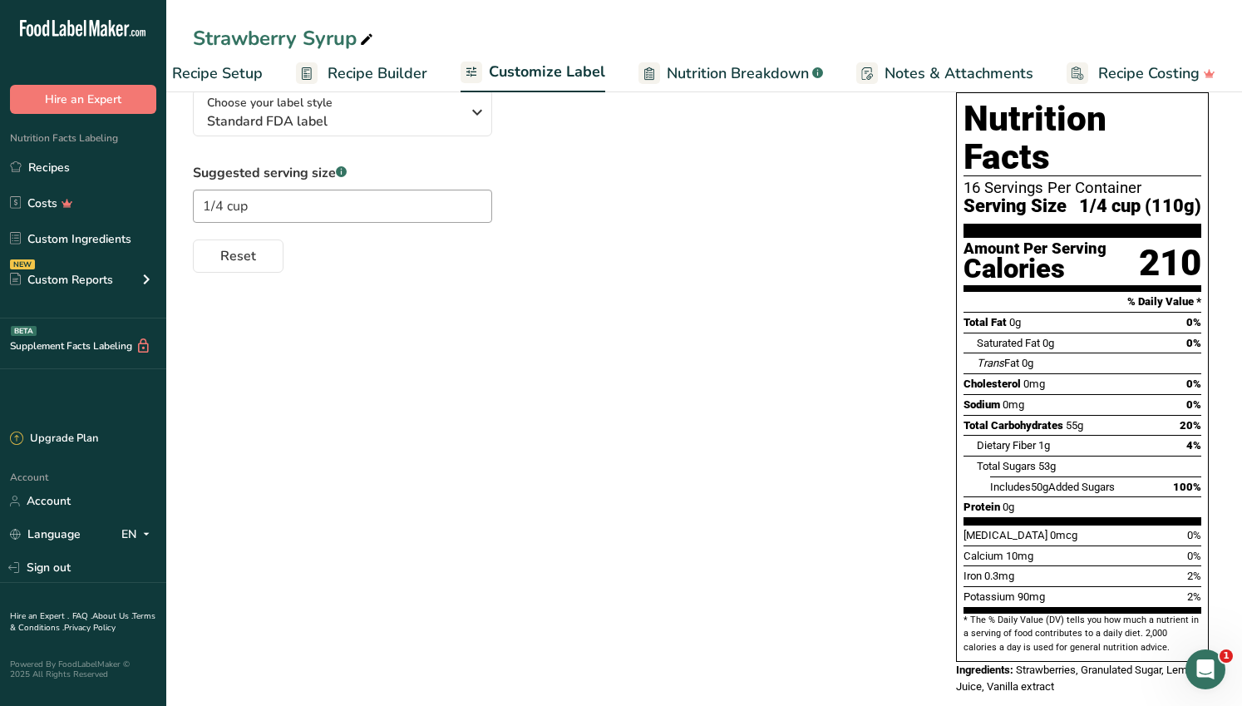
scroll to position [216, 0]
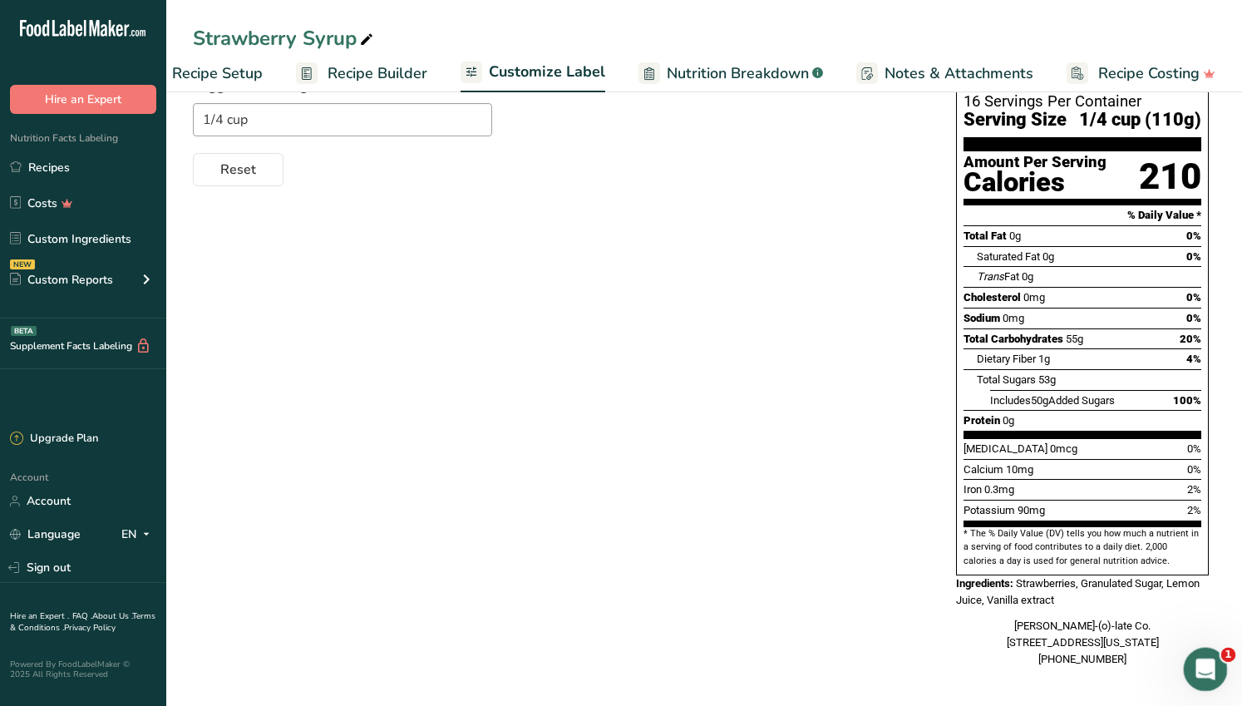
click at [1198, 667] on icon "Open Intercom Messenger" at bounding box center [1203, 667] width 27 height 27
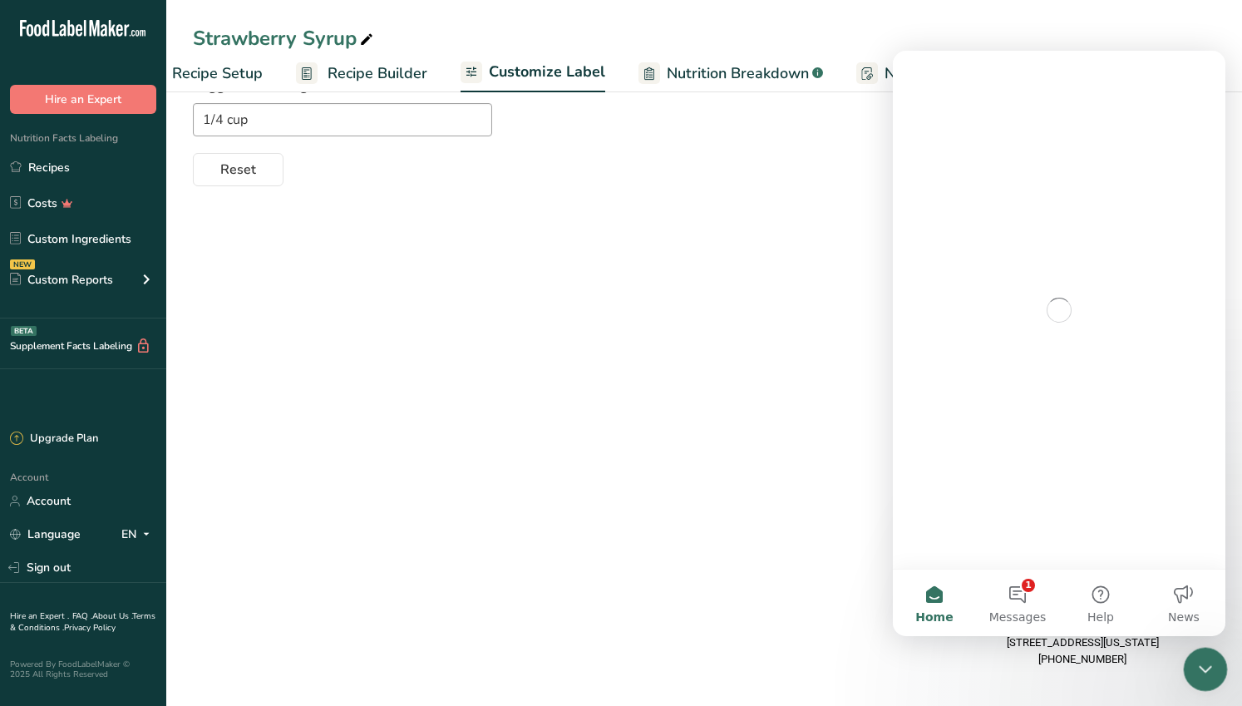
scroll to position [0, 0]
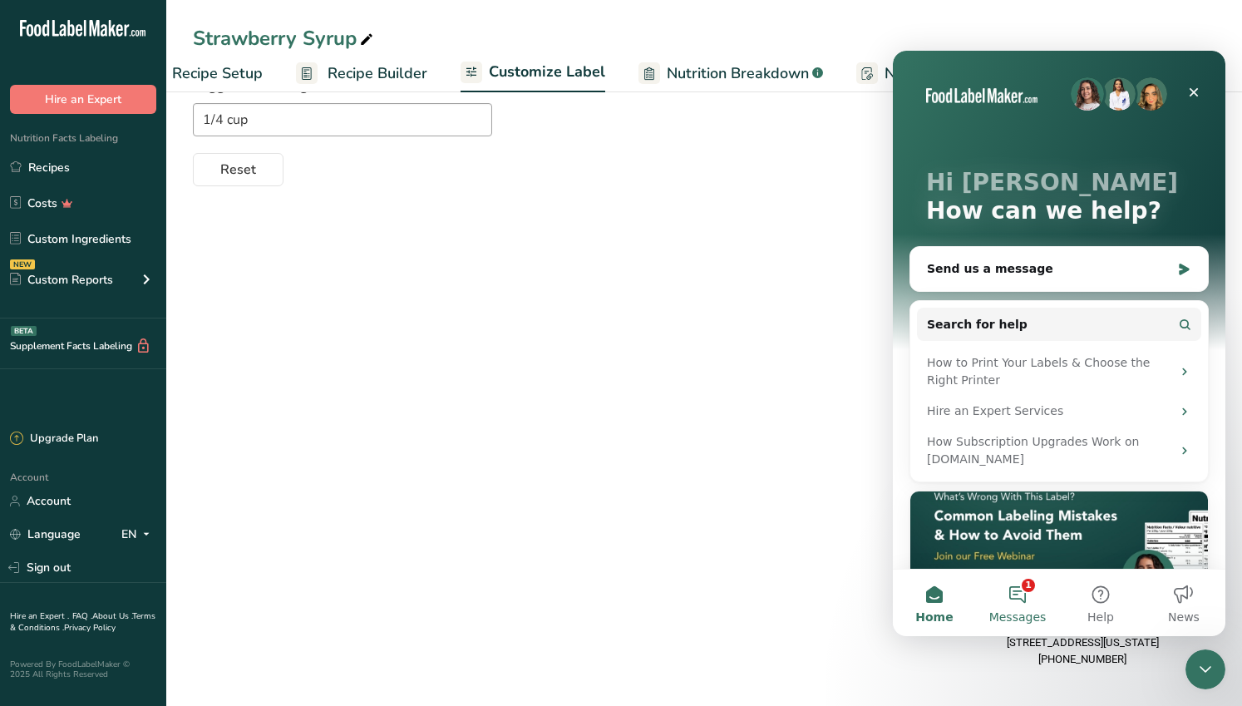
click at [1020, 591] on button "1 Messages" at bounding box center [1017, 603] width 83 height 67
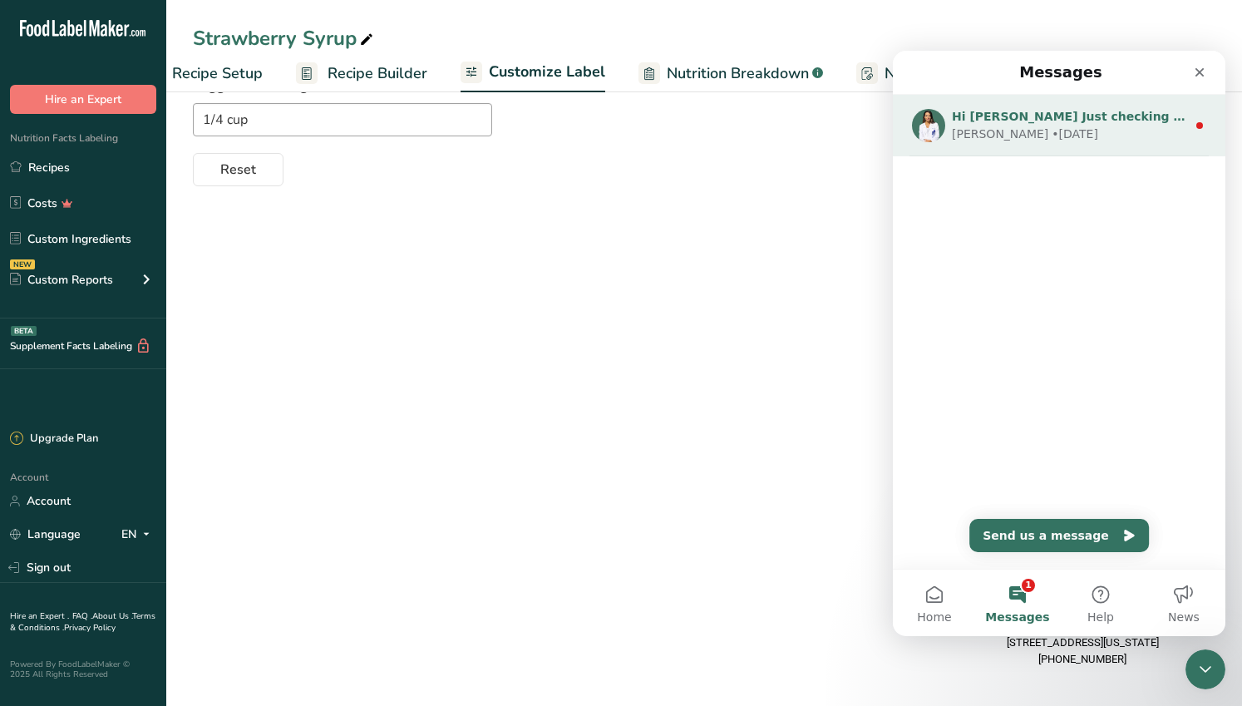
click at [1175, 126] on div "[PERSON_NAME] • [DATE]" at bounding box center [1069, 134] width 235 height 17
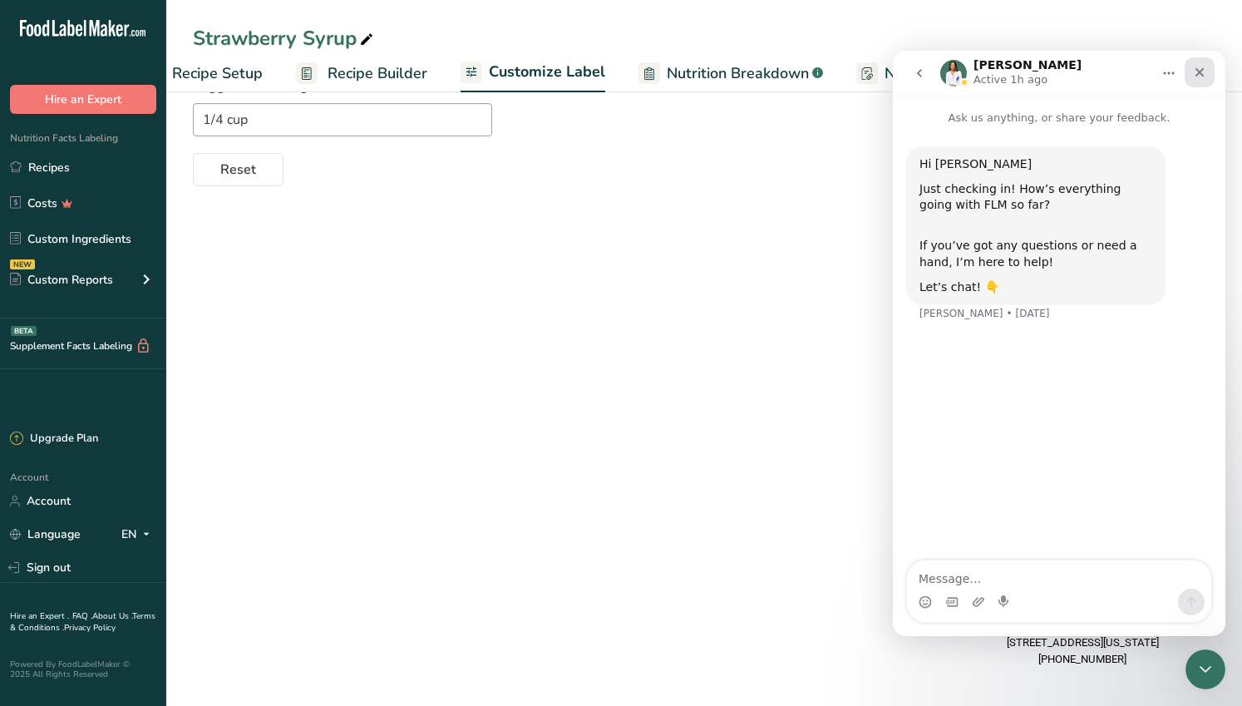
click at [1209, 80] on div "Close" at bounding box center [1200, 72] width 30 height 30
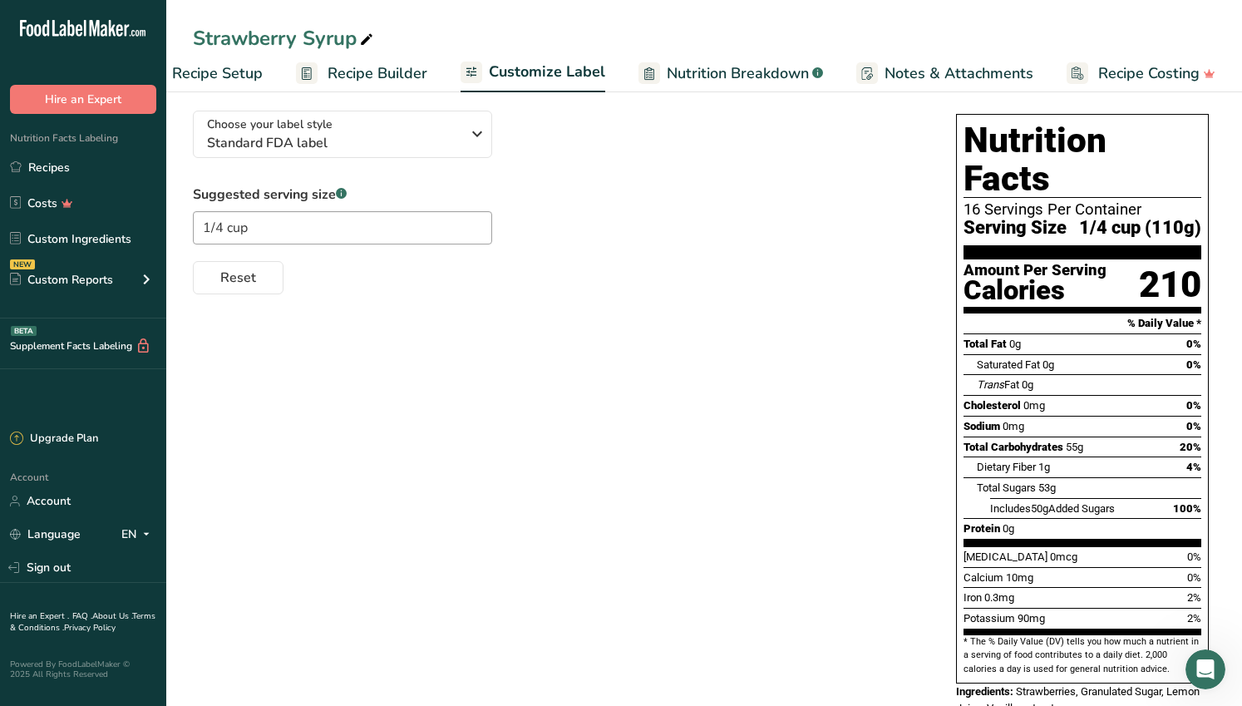
scroll to position [220, 0]
